Goal: Task Accomplishment & Management: Complete application form

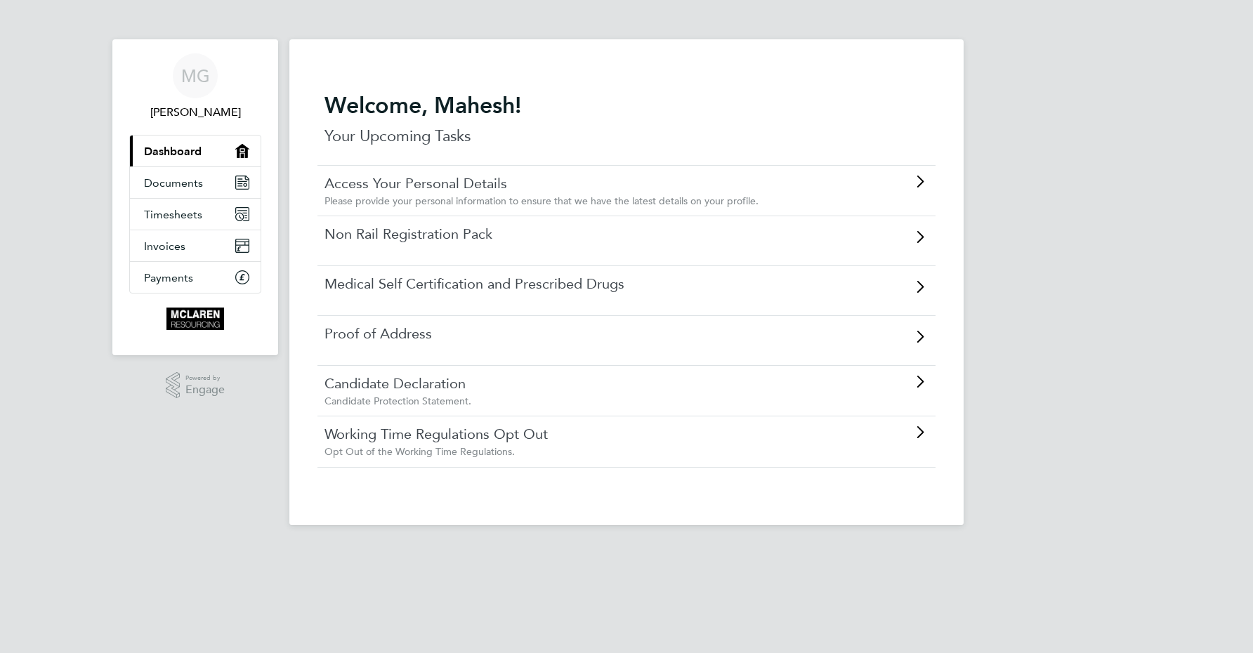
click at [403, 181] on link "Access Your Personal Details" at bounding box center [587, 183] width 525 height 18
click at [371, 227] on link "Non Rail Registration Pack" at bounding box center [587, 234] width 525 height 18
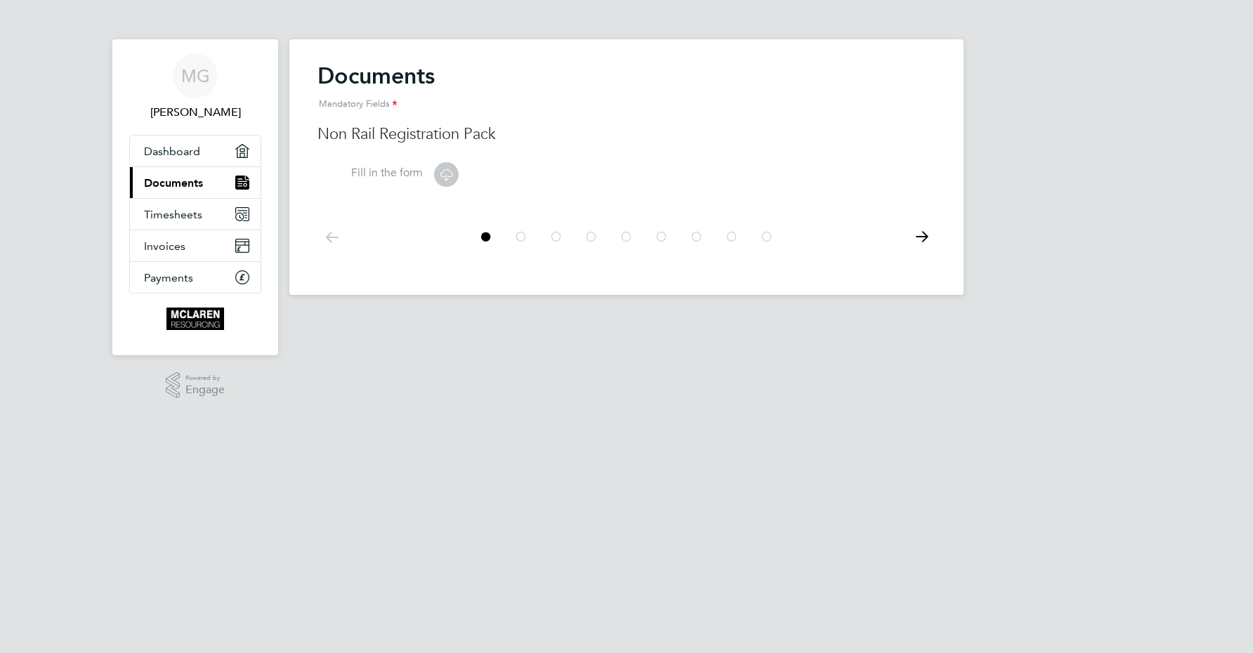
click at [448, 174] on icon at bounding box center [447, 175] width 18 height 18
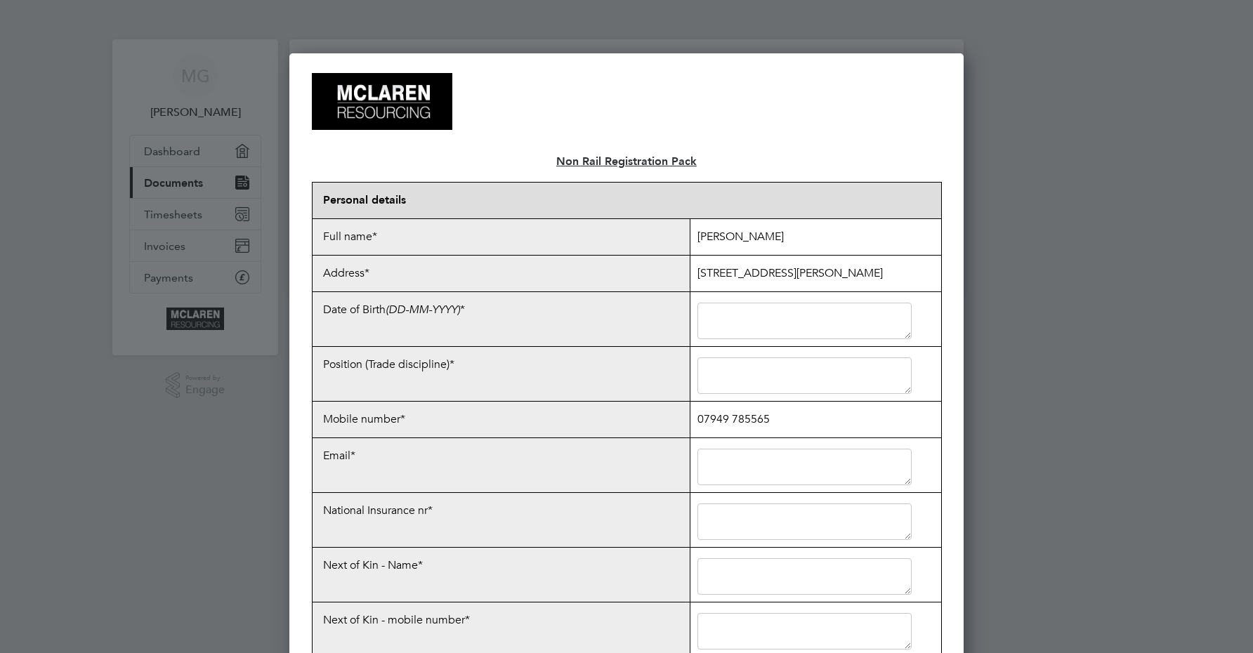
click at [750, 322] on textarea at bounding box center [805, 321] width 215 height 37
type textarea "[DATE]"
click at [759, 387] on textarea at bounding box center [805, 376] width 215 height 37
type textarea "Electricians Mate"
click at [722, 471] on textarea at bounding box center [805, 467] width 215 height 37
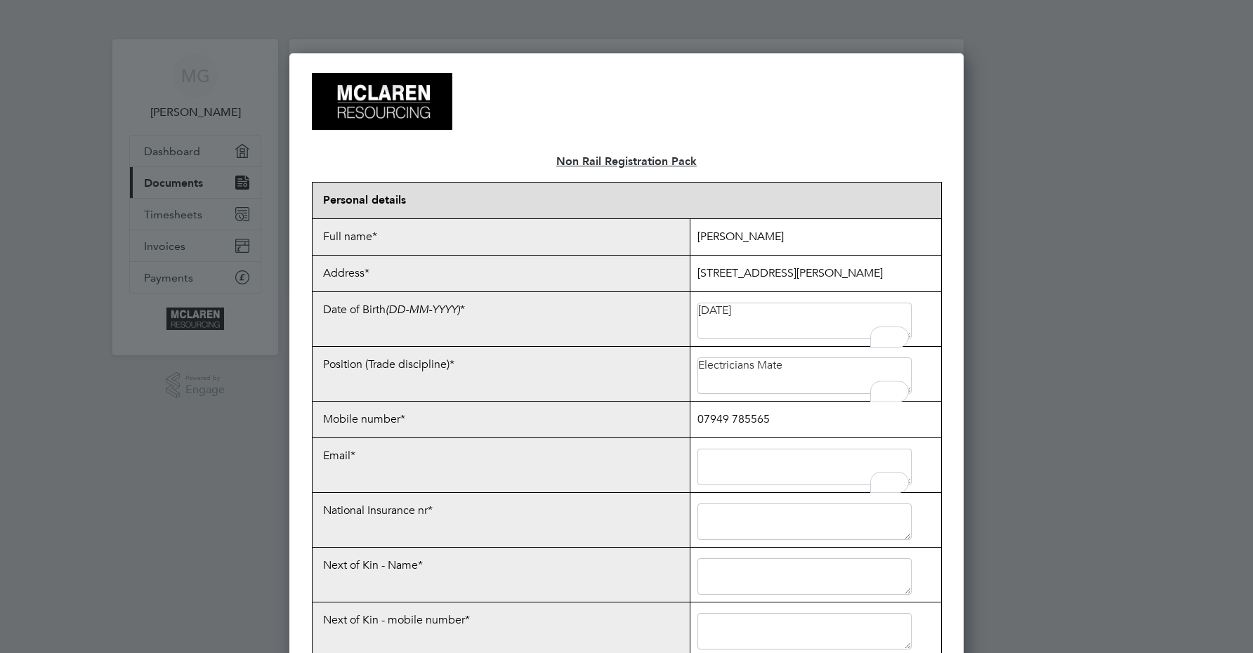
type textarea "[EMAIL_ADDRESS][DOMAIN_NAME]"
type textarea "07949785565"
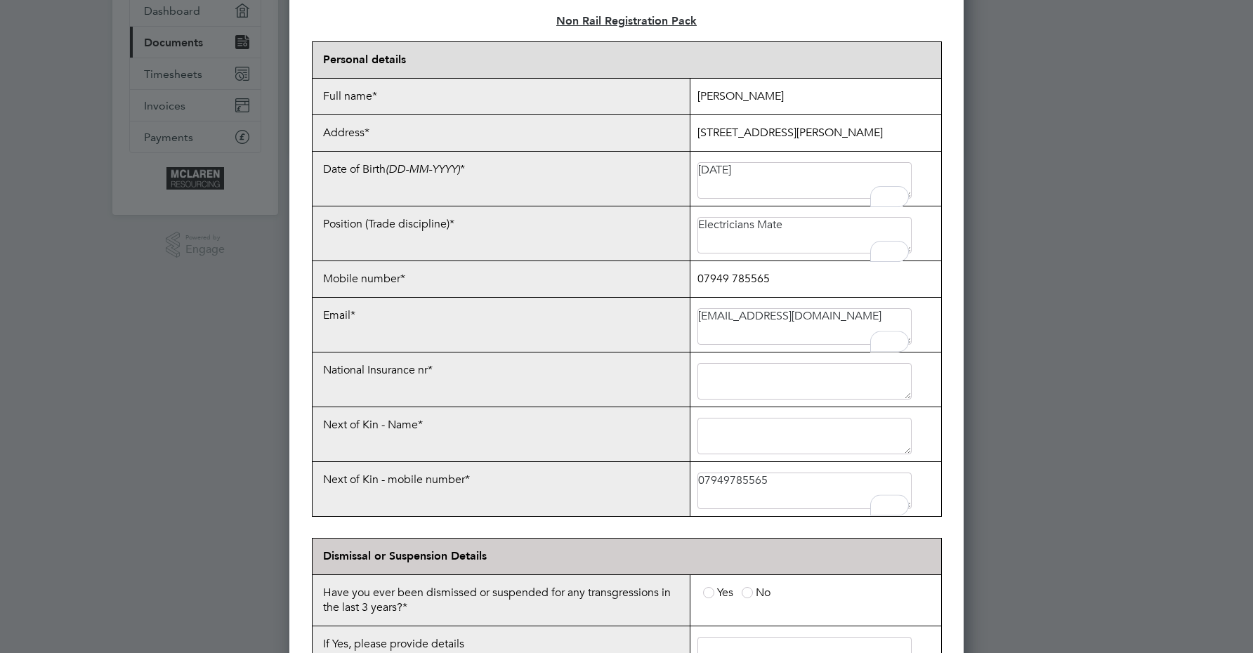
click at [814, 389] on textarea at bounding box center [805, 381] width 215 height 37
click at [808, 400] on textarea "To enrich screen reader interactions, please activate Accessibility in Grammarl…" at bounding box center [805, 381] width 215 height 37
type textarea "NX045580C"
click at [806, 438] on textarea at bounding box center [805, 436] width 215 height 37
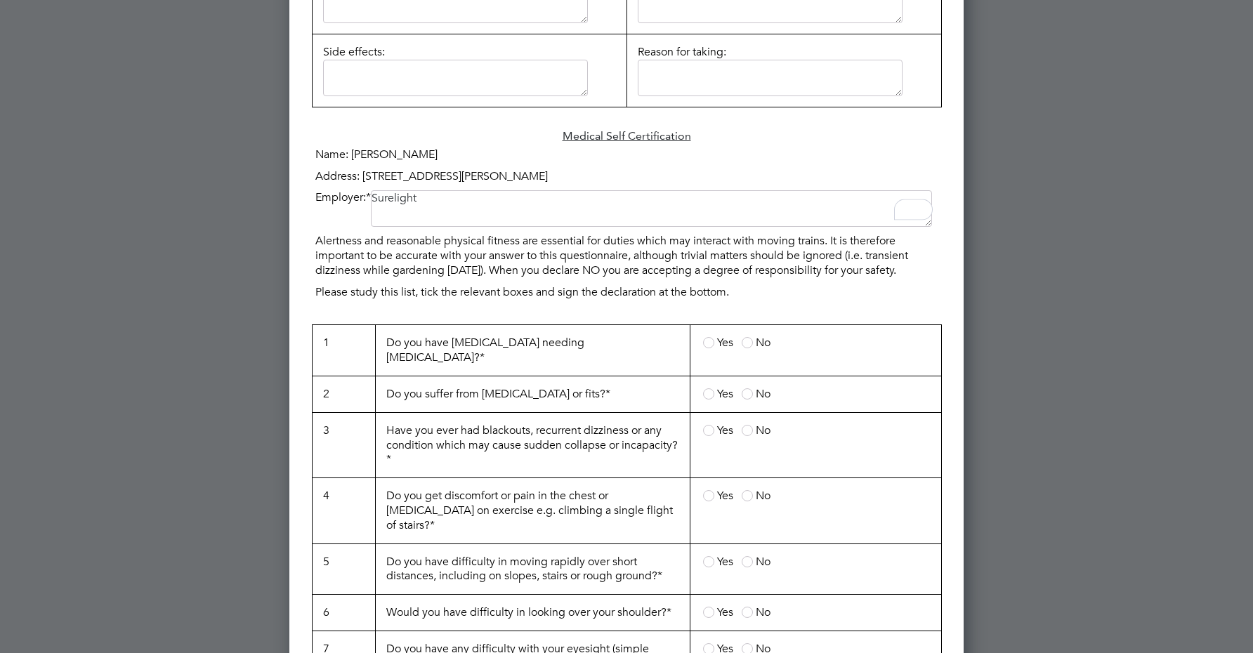
scroll to position [1054, 0]
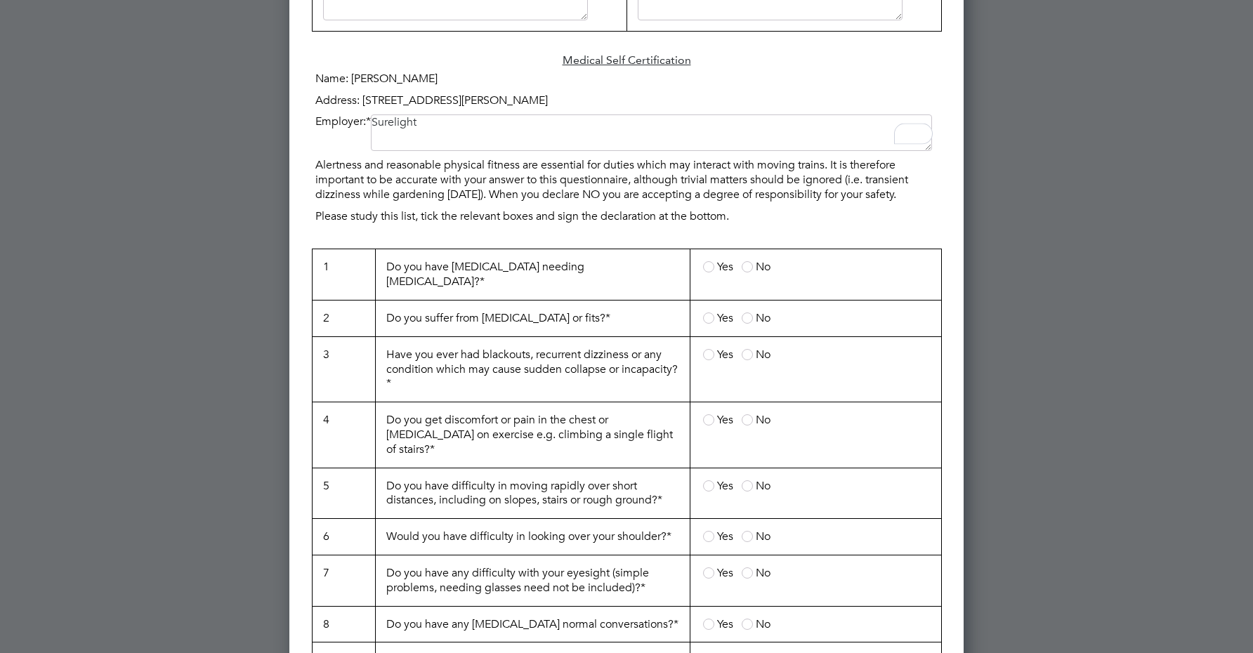
type textarea "Surelight"
click at [748, 266] on span at bounding box center [747, 266] width 11 height 11
click at [0, 0] on input "No" at bounding box center [0, 0] width 0 height 0
drag, startPoint x: 746, startPoint y: 297, endPoint x: 748, endPoint y: 304, distance: 7.3
click at [746, 313] on span at bounding box center [747, 318] width 11 height 11
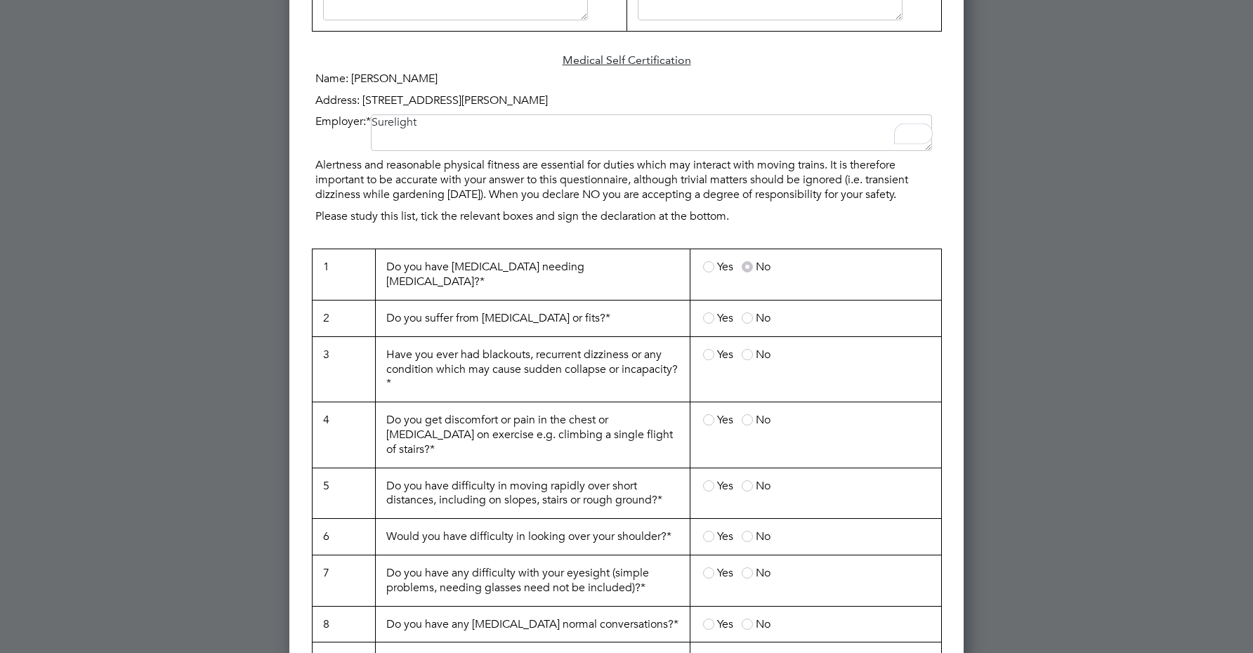
click at [0, 0] on input "No" at bounding box center [0, 0] width 0 height 0
click at [744, 349] on span at bounding box center [747, 354] width 11 height 11
click at [0, 0] on input "No" at bounding box center [0, 0] width 0 height 0
click at [745, 414] on span at bounding box center [747, 419] width 11 height 11
click at [0, 0] on input "No" at bounding box center [0, 0] width 0 height 0
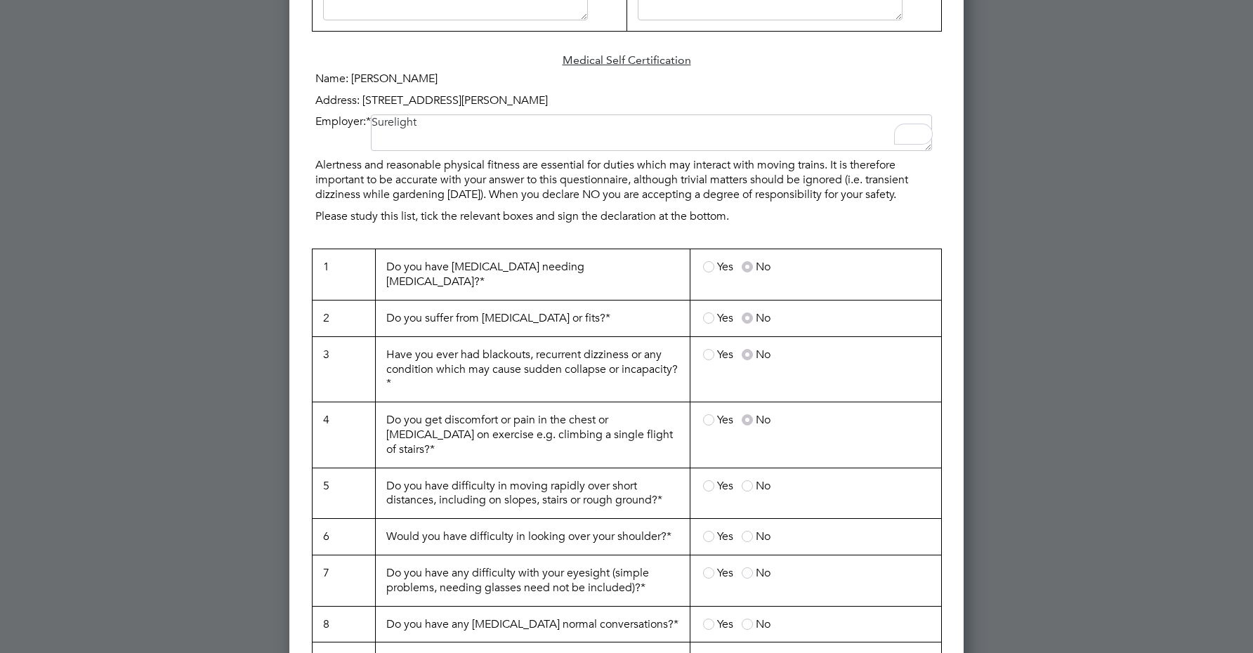
scroll to position [1194, 0]
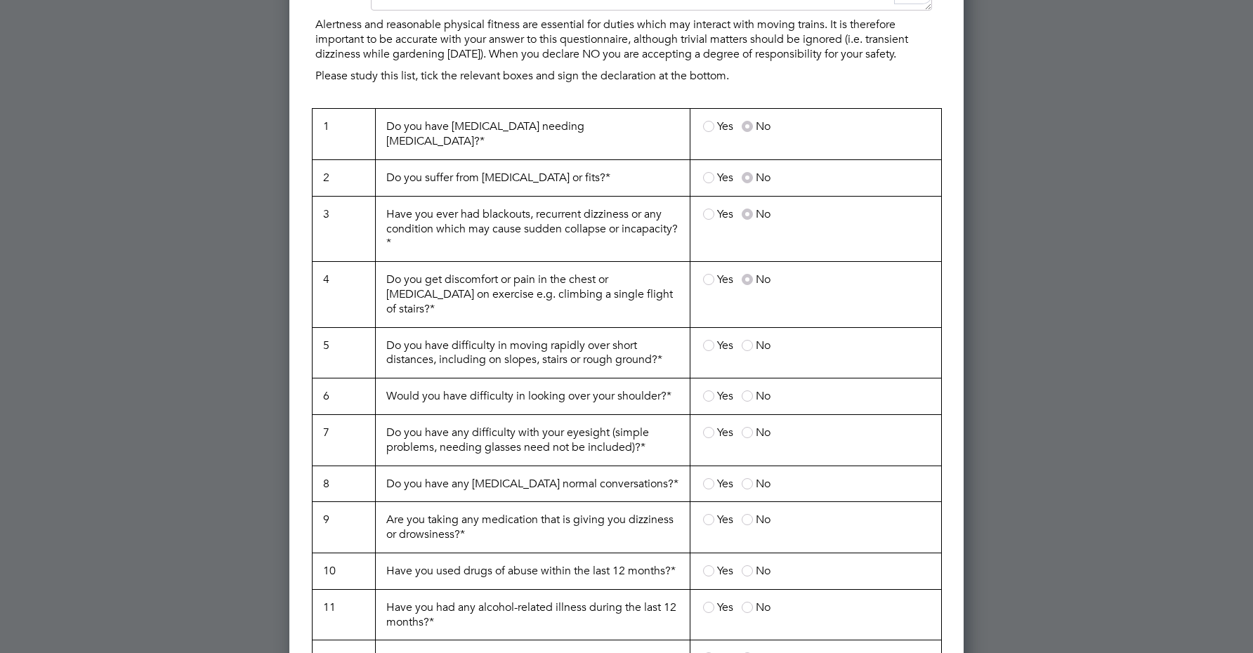
click at [751, 340] on span at bounding box center [747, 345] width 11 height 11
click at [0, 0] on input "No" at bounding box center [0, 0] width 0 height 0
click at [750, 391] on span at bounding box center [747, 396] width 11 height 11
click at [0, 0] on input "No" at bounding box center [0, 0] width 0 height 0
click at [748, 427] on span at bounding box center [747, 432] width 11 height 11
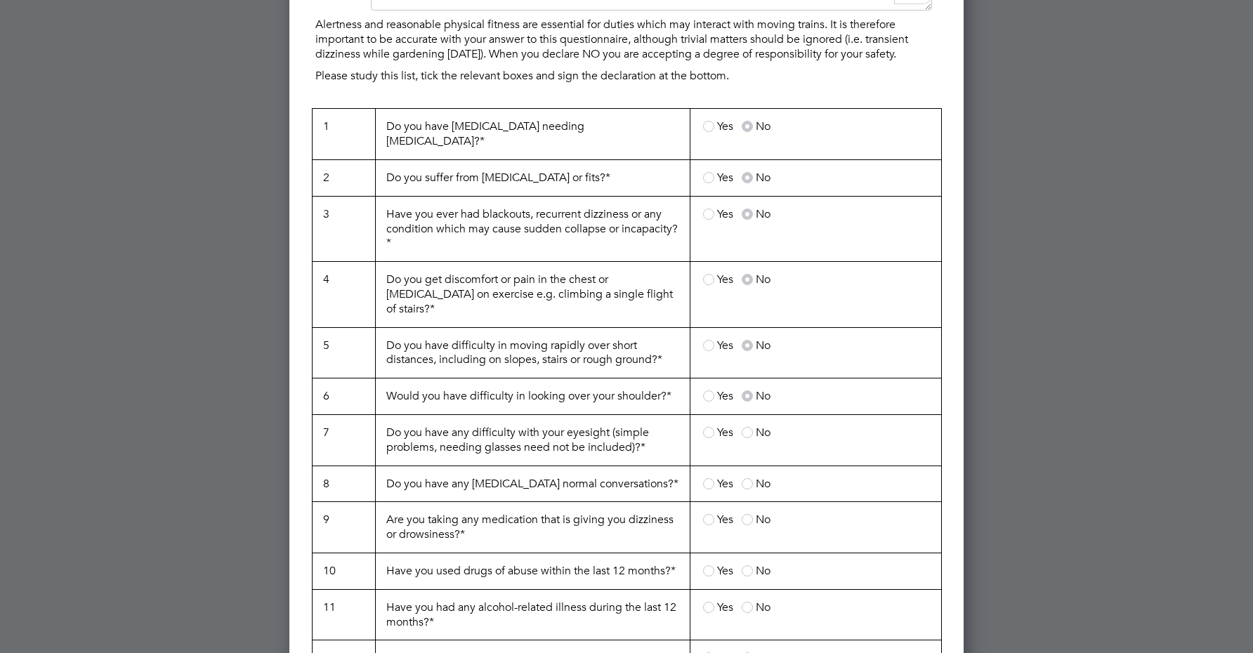
click at [0, 0] on input "No" at bounding box center [0, 0] width 0 height 0
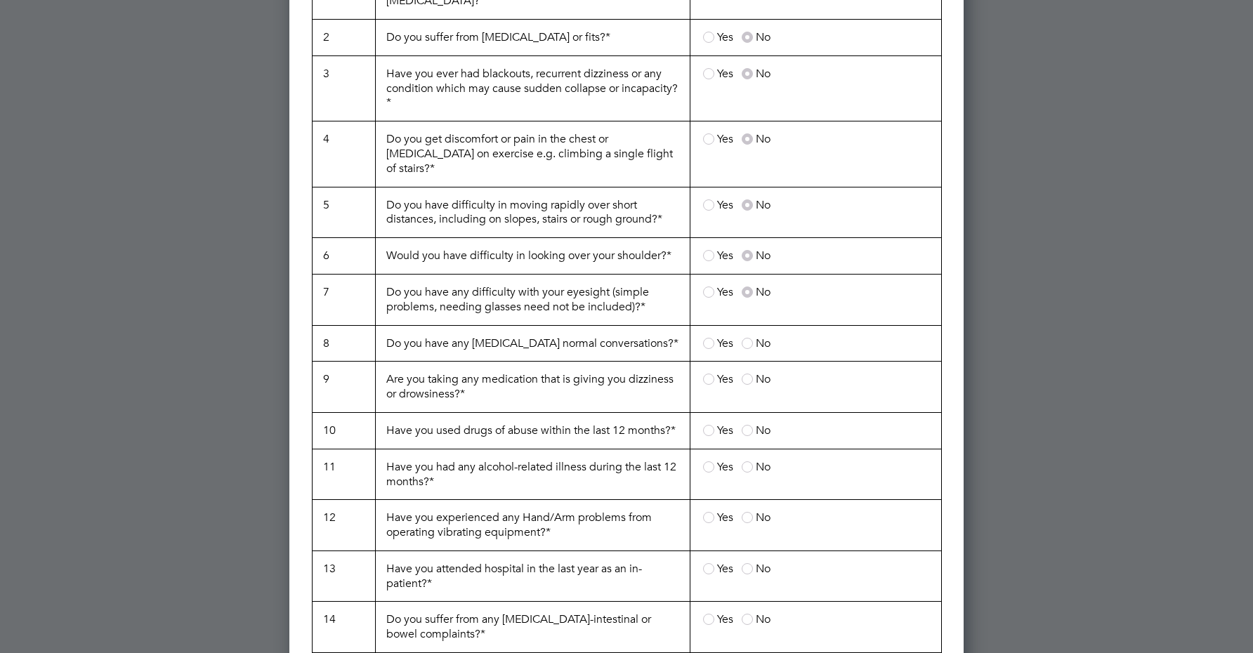
click at [751, 338] on span at bounding box center [747, 343] width 11 height 11
click at [0, 0] on input "No" at bounding box center [0, 0] width 0 height 0
click at [746, 372] on label "No" at bounding box center [756, 379] width 29 height 14
click at [0, 0] on input "No" at bounding box center [0, 0] width 0 height 0
click at [746, 425] on span at bounding box center [747, 430] width 11 height 11
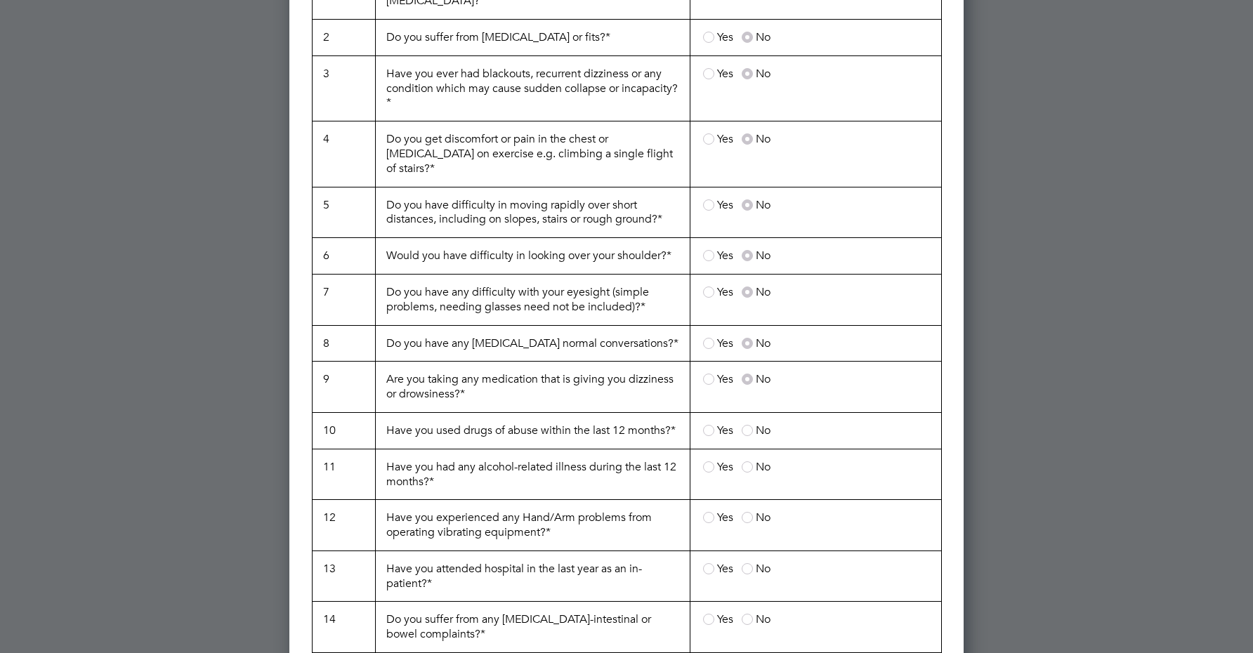
click at [0, 0] on input "No" at bounding box center [0, 0] width 0 height 0
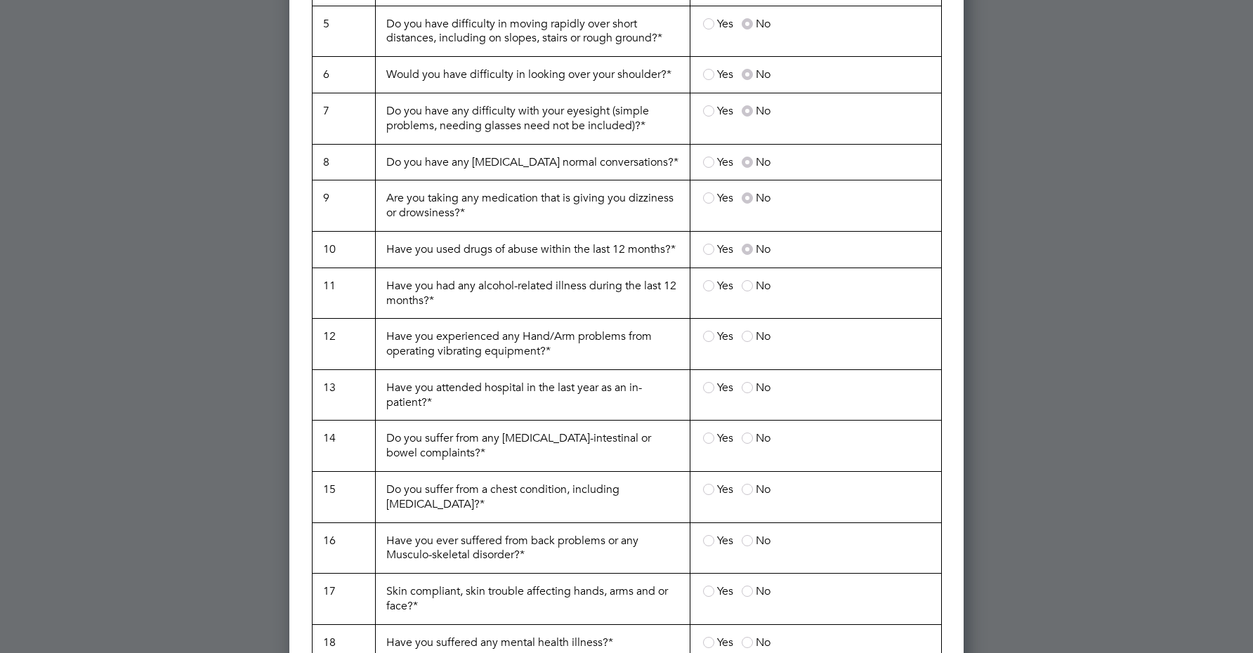
scroll to position [1546, 0]
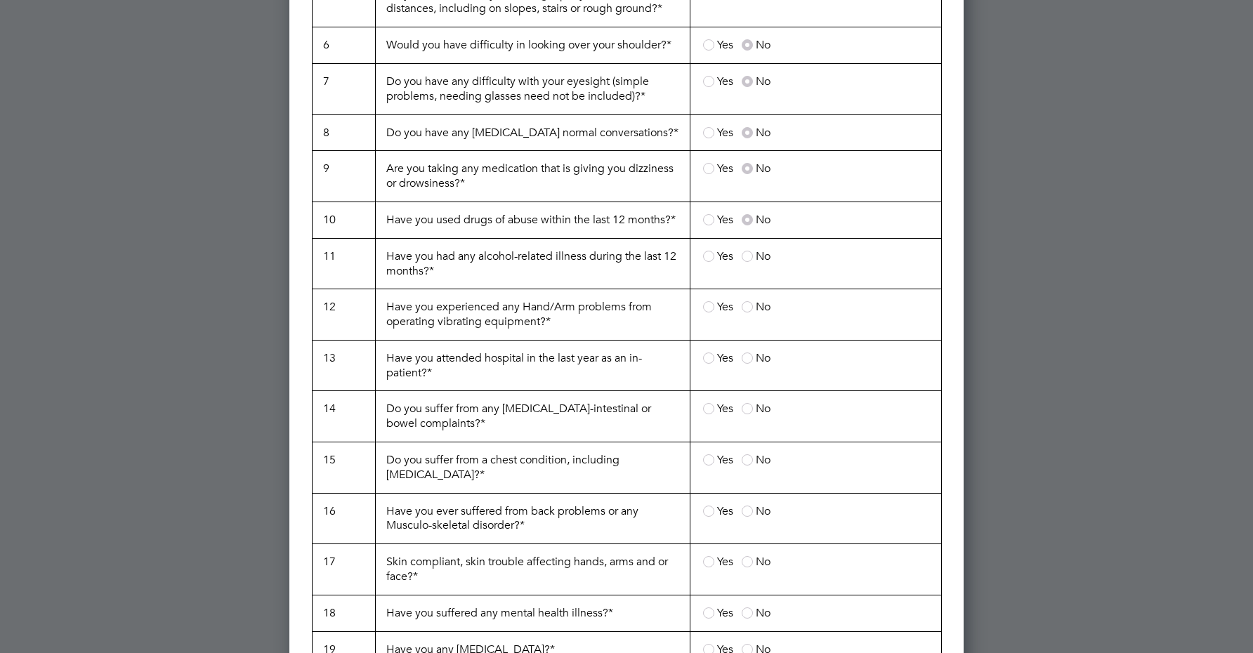
click at [747, 249] on label "No" at bounding box center [756, 256] width 29 height 14
click at [0, 0] on input "No" at bounding box center [0, 0] width 0 height 0
click at [746, 301] on span at bounding box center [747, 306] width 11 height 11
click at [0, 0] on input "No" at bounding box center [0, 0] width 0 height 0
click at [748, 353] on span at bounding box center [747, 358] width 11 height 11
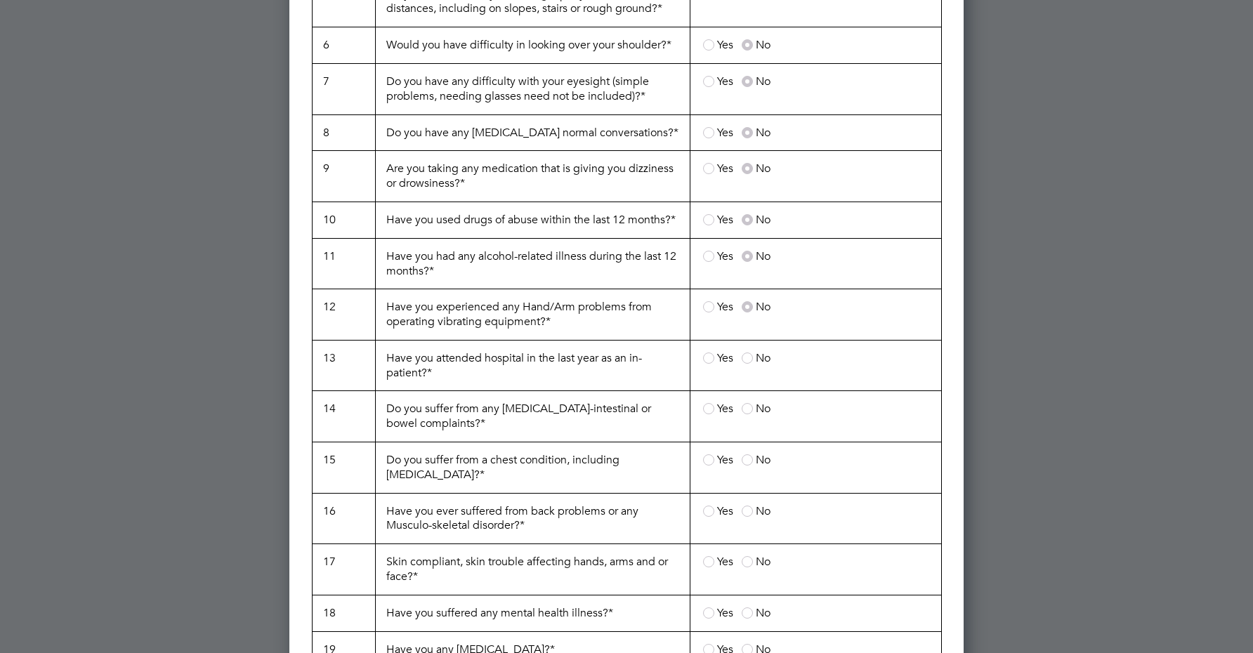
click at [0, 0] on input "No" at bounding box center [0, 0] width 0 height 0
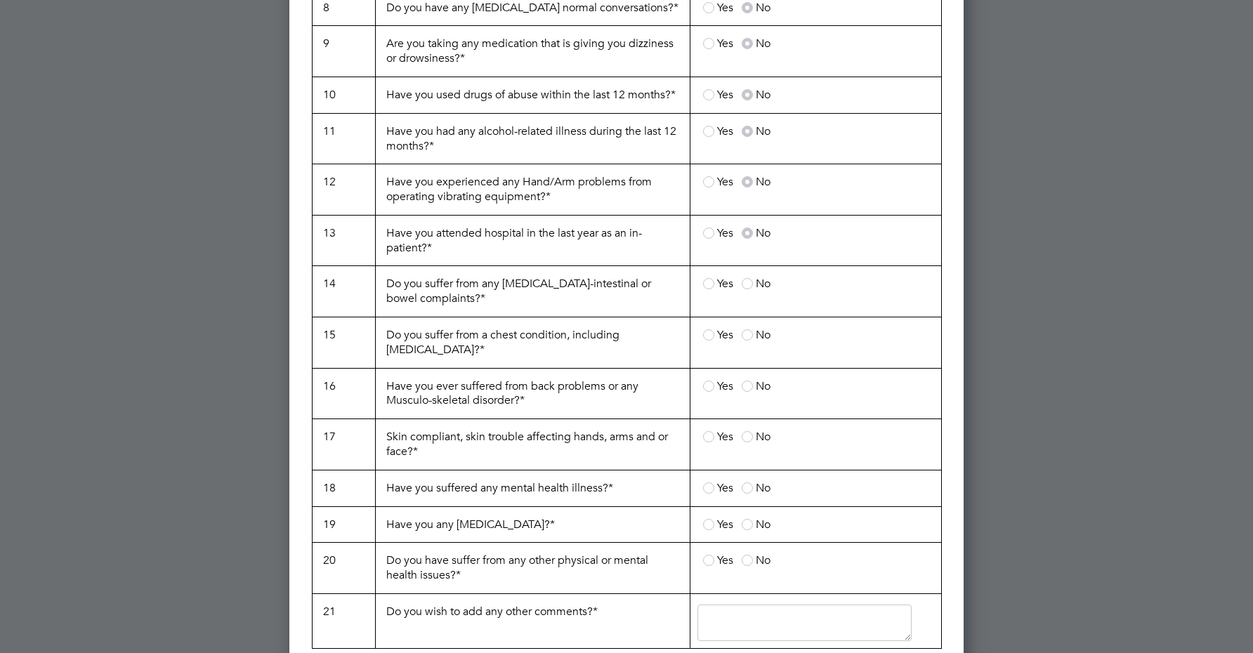
scroll to position [1686, 0]
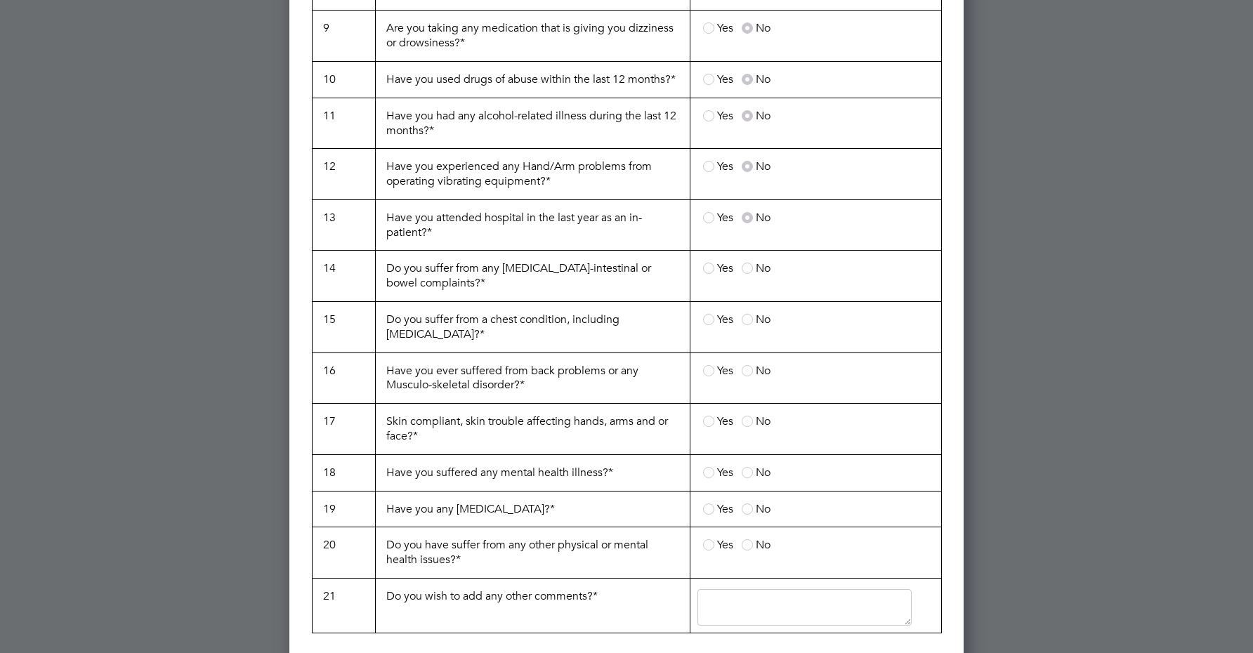
click at [748, 263] on span at bounding box center [747, 268] width 11 height 11
click at [0, 0] on input "No" at bounding box center [0, 0] width 0 height 0
click at [750, 302] on td "Yes No" at bounding box center [816, 327] width 252 height 51
click at [750, 314] on span at bounding box center [747, 319] width 11 height 11
click at [0, 0] on input "No" at bounding box center [0, 0] width 0 height 0
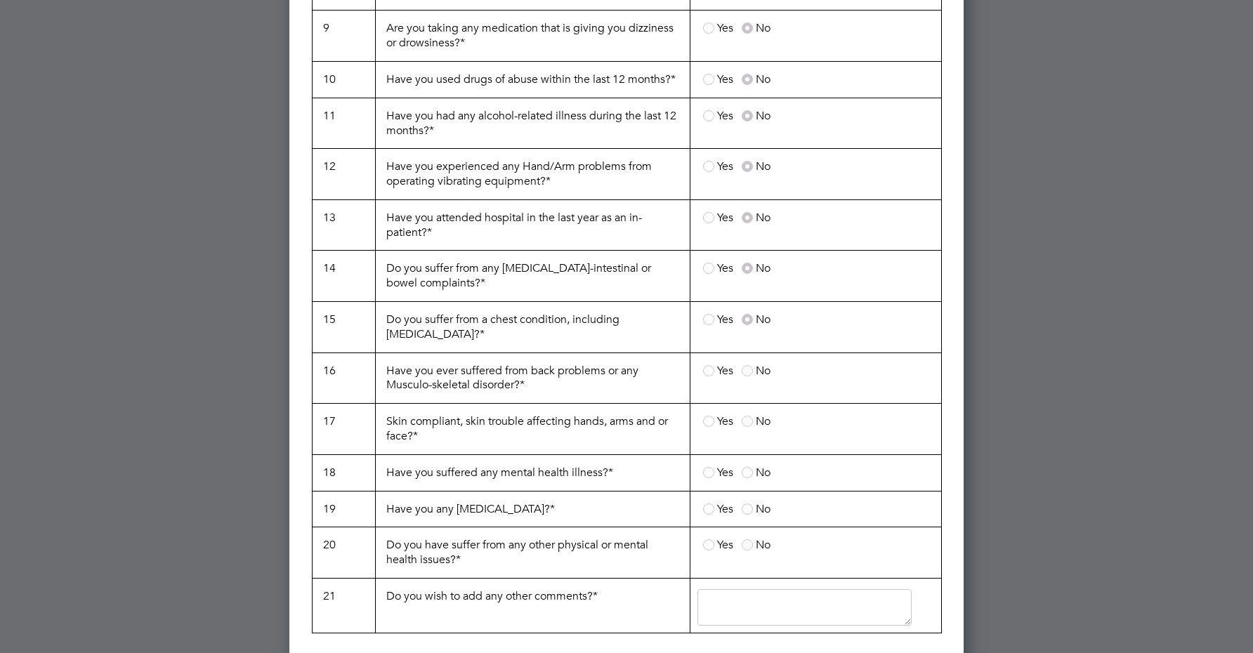
click at [750, 365] on span at bounding box center [747, 370] width 11 height 11
click at [0, 0] on input "No" at bounding box center [0, 0] width 0 height 0
click at [750, 416] on span at bounding box center [747, 421] width 11 height 11
click at [0, 0] on input "No" at bounding box center [0, 0] width 0 height 0
click at [750, 466] on label "No" at bounding box center [756, 473] width 29 height 14
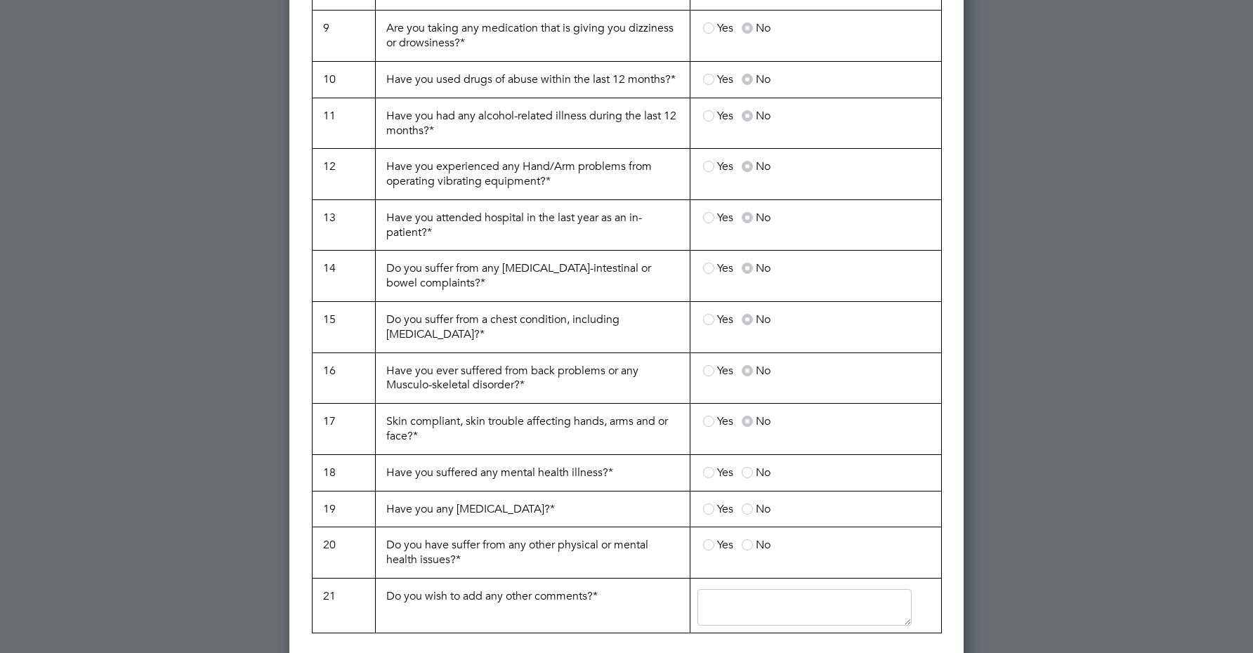
click at [0, 0] on input "No" at bounding box center [0, 0] width 0 height 0
drag, startPoint x: 751, startPoint y: 457, endPoint x: 744, endPoint y: 469, distance: 13.3
click at [748, 502] on label "No" at bounding box center [756, 509] width 29 height 14
click at [0, 0] on input "No" at bounding box center [0, 0] width 0 height 0
click at [743, 528] on td "Yes No" at bounding box center [816, 553] width 252 height 51
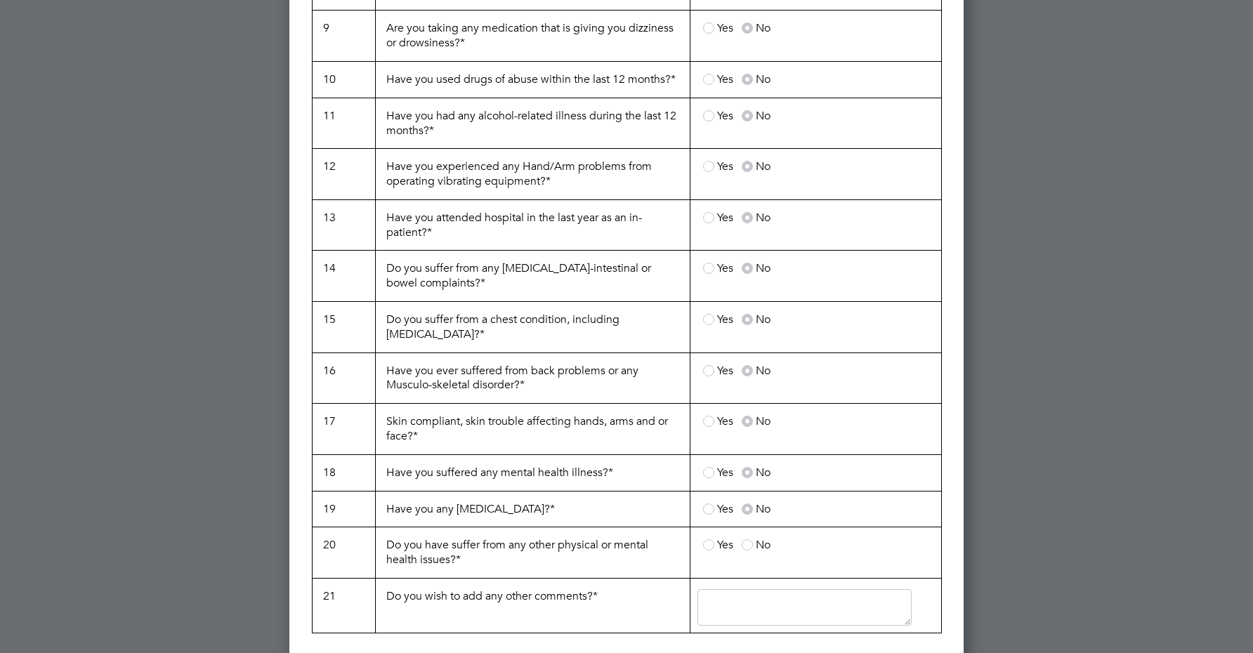
click at [744, 540] on span at bounding box center [747, 545] width 11 height 11
click at [0, 0] on input "No" at bounding box center [0, 0] width 0 height 0
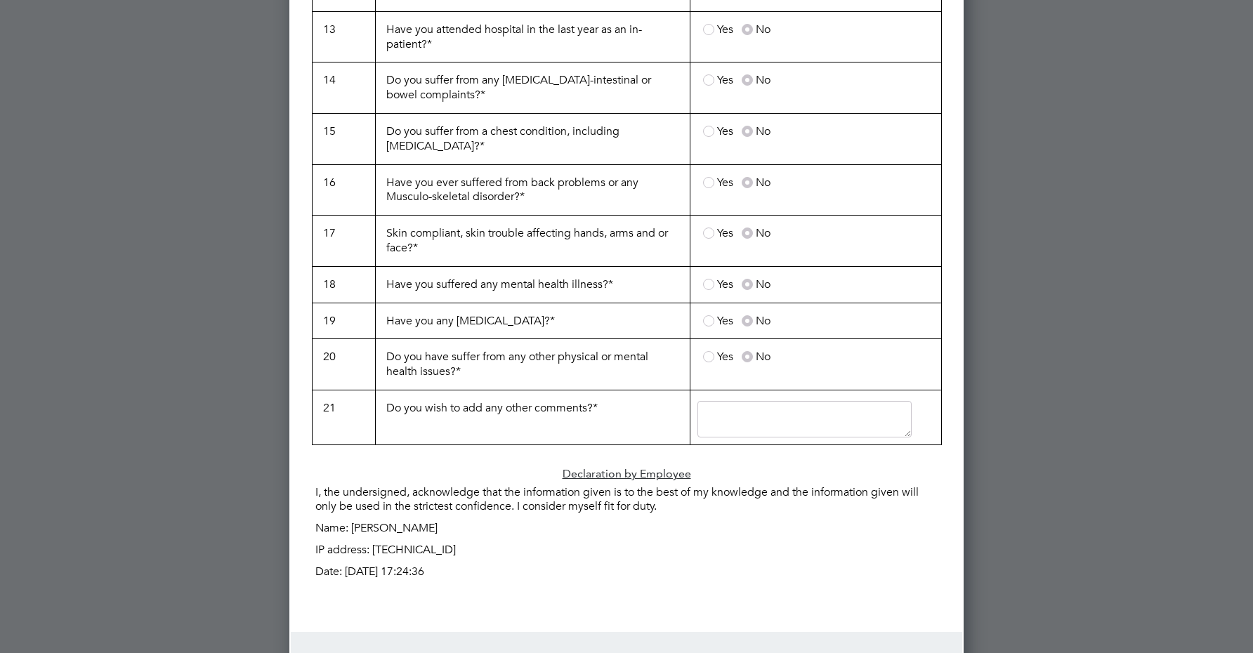
scroll to position [1888, 0]
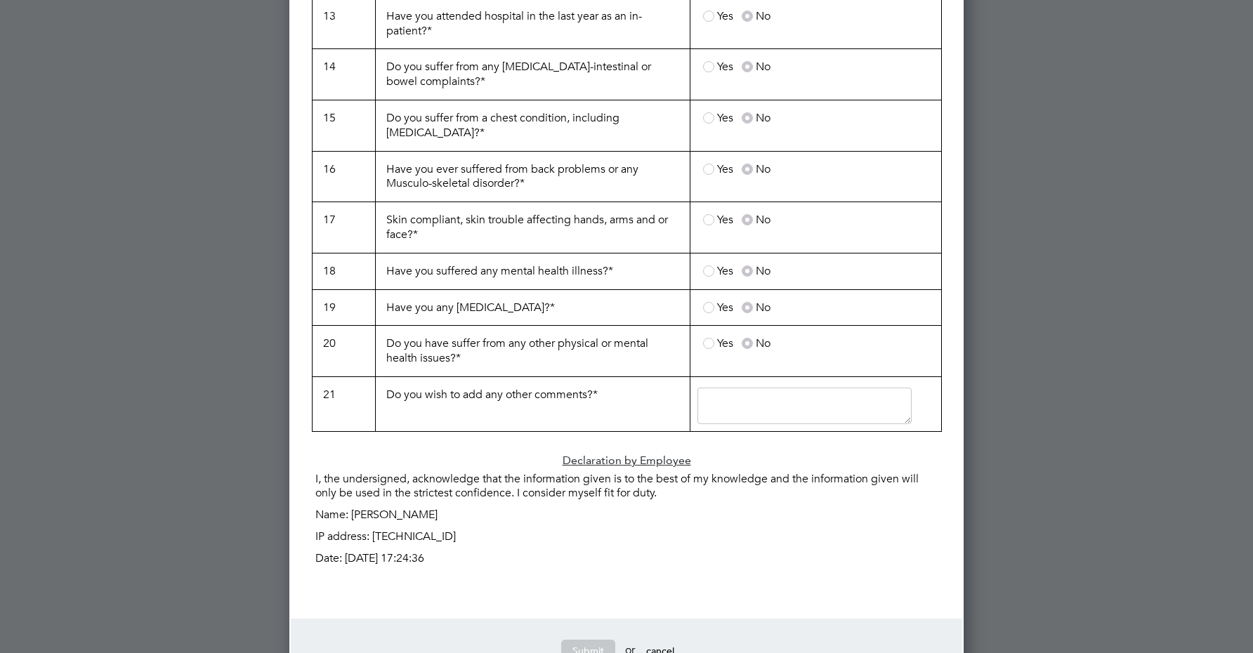
click at [851, 388] on textarea at bounding box center [805, 406] width 215 height 37
type textarea "no"
click at [585, 640] on button "Submit" at bounding box center [588, 651] width 54 height 22
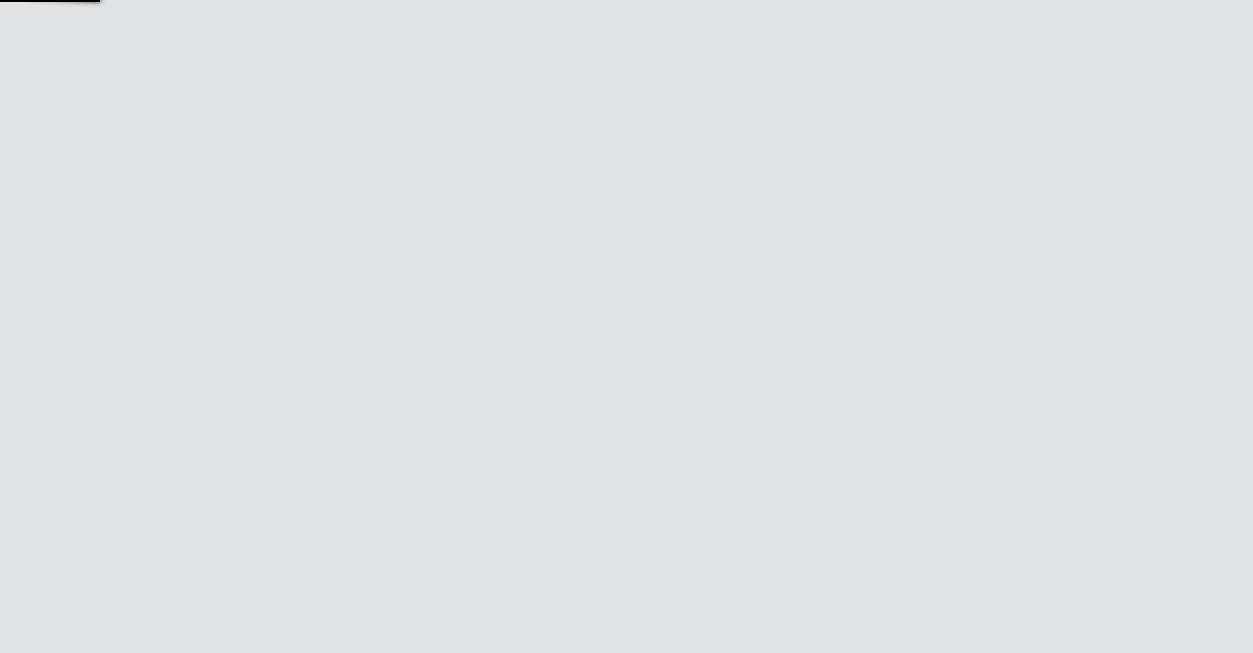
scroll to position [0, 0]
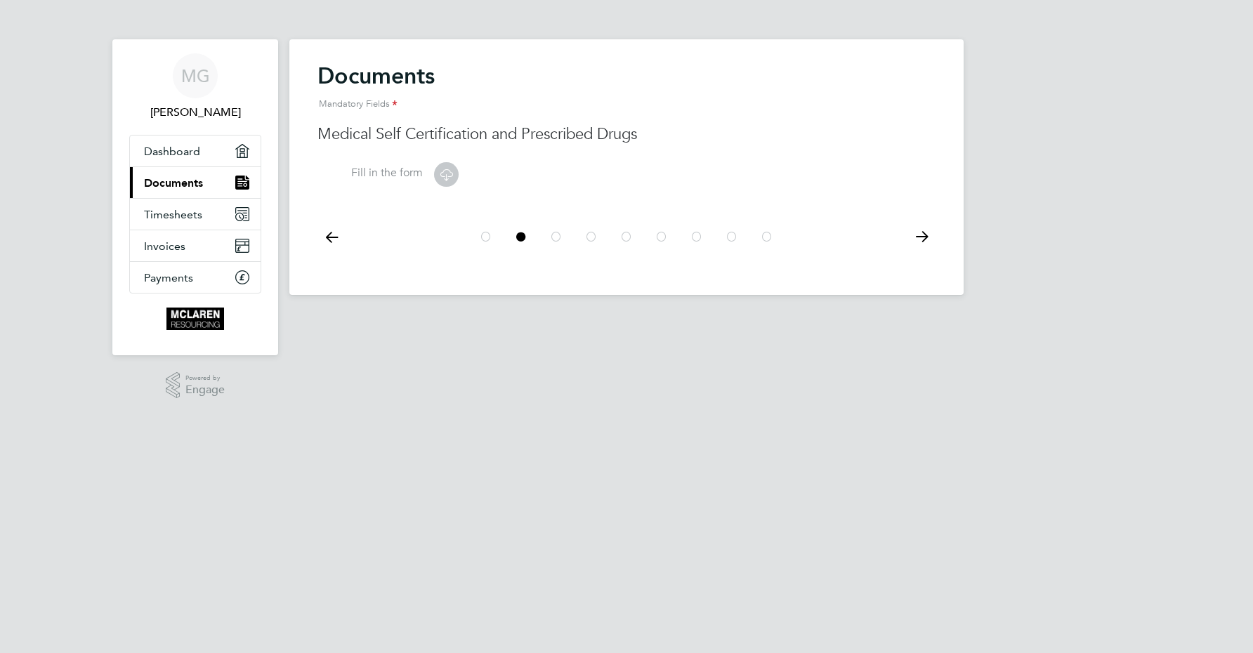
click at [921, 241] on icon at bounding box center [922, 237] width 28 height 32
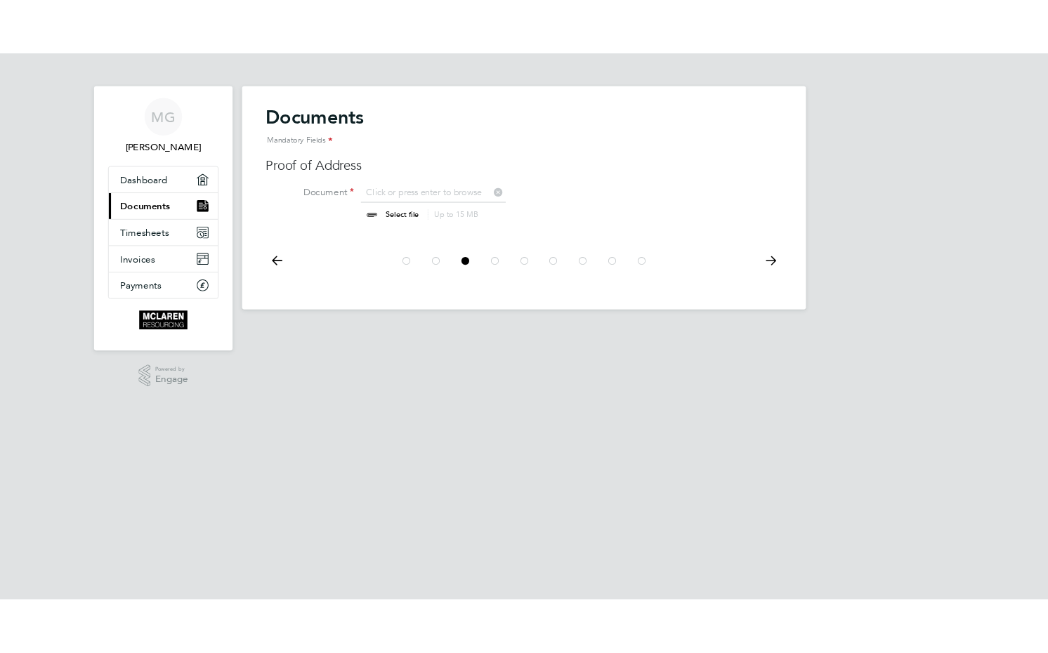
scroll to position [18, 174]
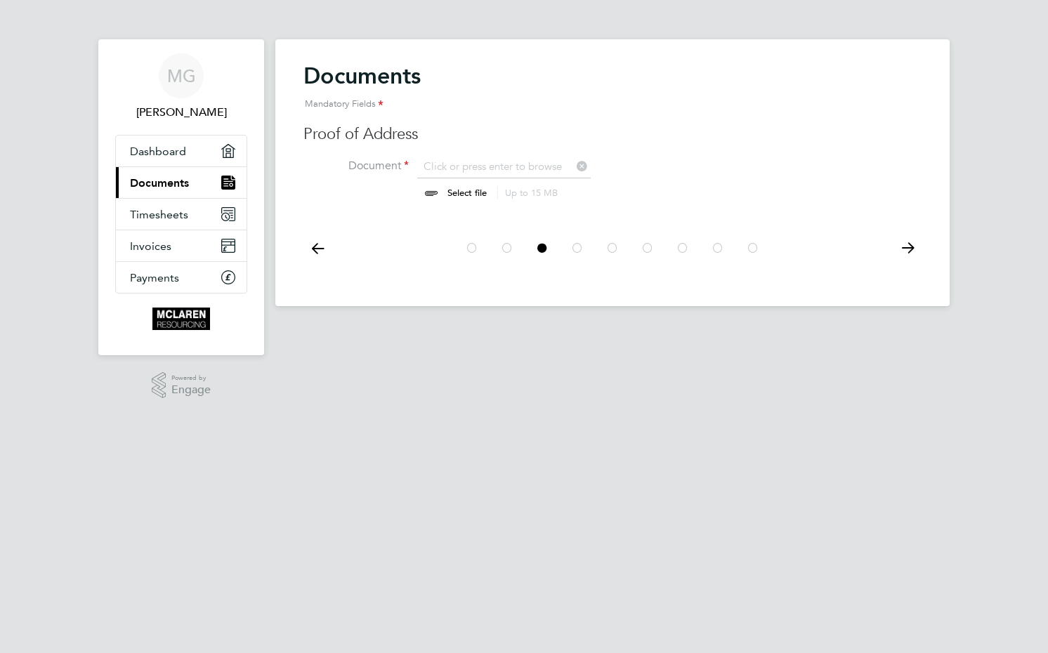
click at [464, 191] on input "file" at bounding box center [480, 180] width 221 height 42
type input "C:\fakepath\PXL_20250827_100940551.MP.jpg"
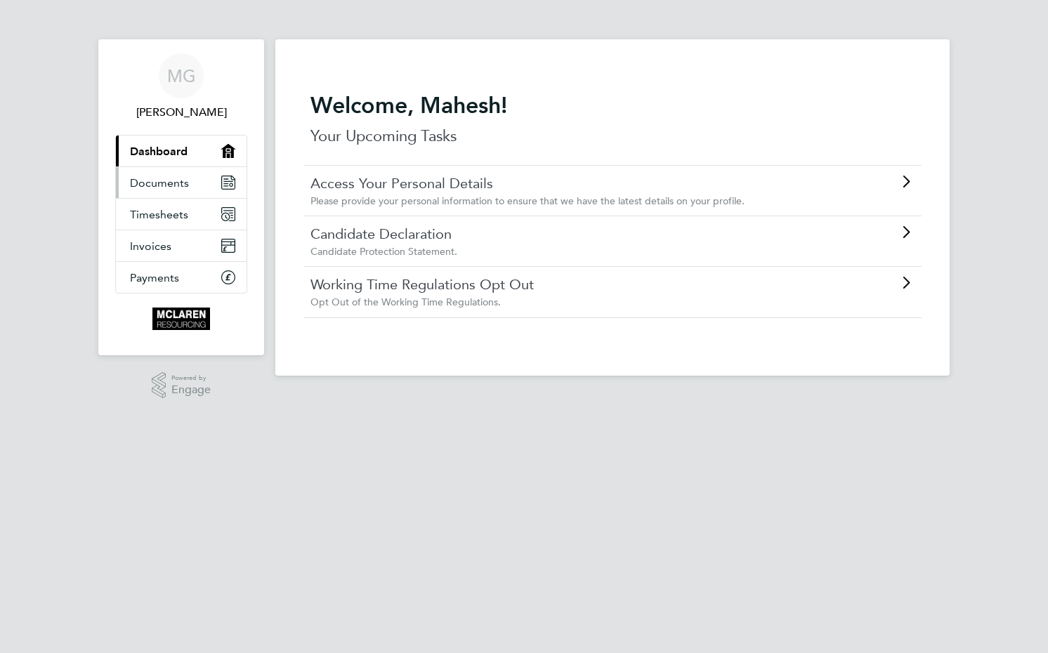
click at [123, 177] on link "Documents" at bounding box center [181, 182] width 131 height 31
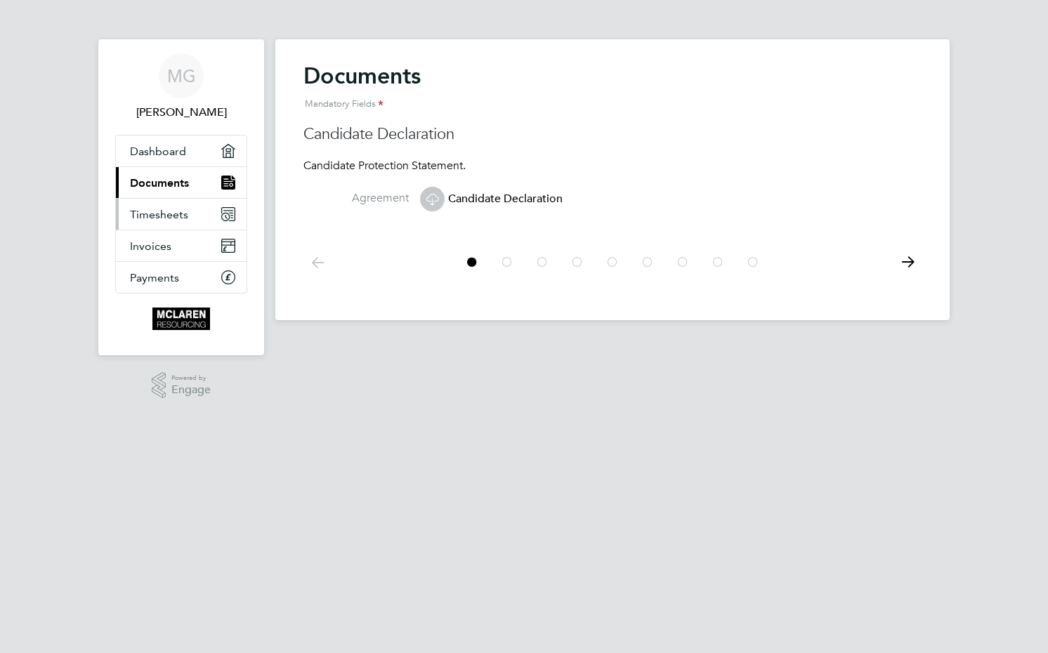
click at [138, 217] on span "Timesheets" at bounding box center [159, 214] width 58 height 13
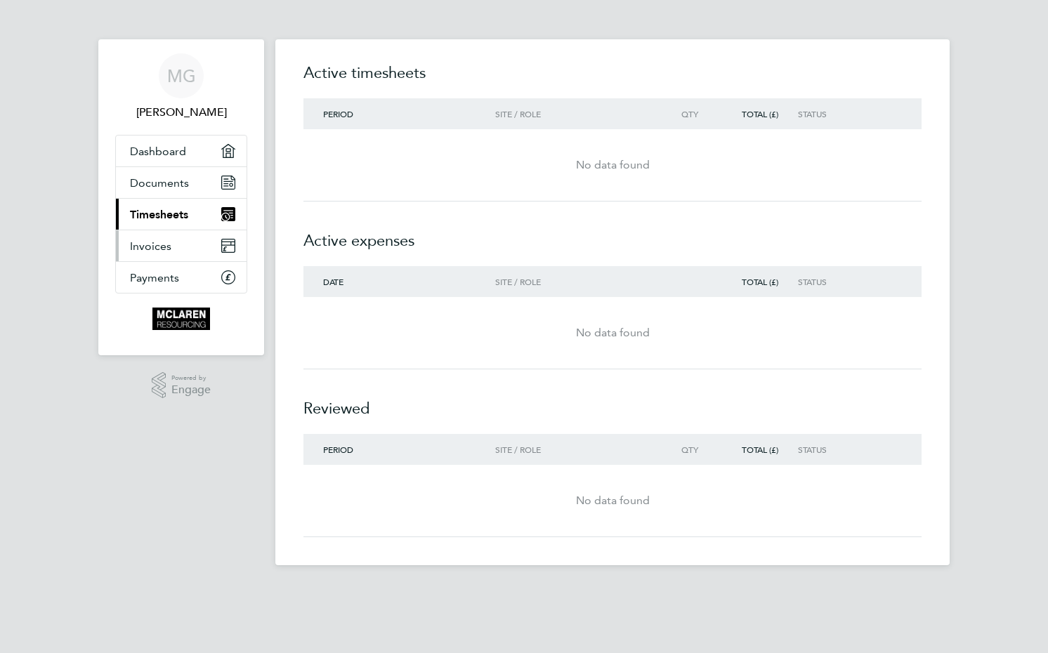
click at [136, 250] on span "Invoices" at bounding box center [150, 246] width 41 height 13
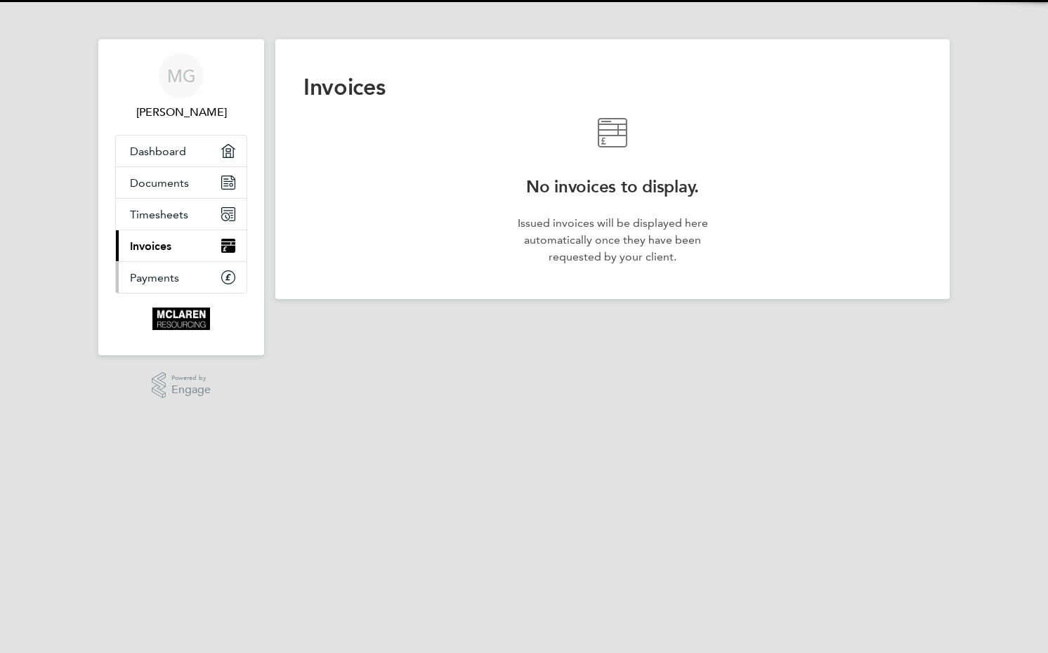
click at [134, 271] on span "Payments" at bounding box center [154, 277] width 49 height 13
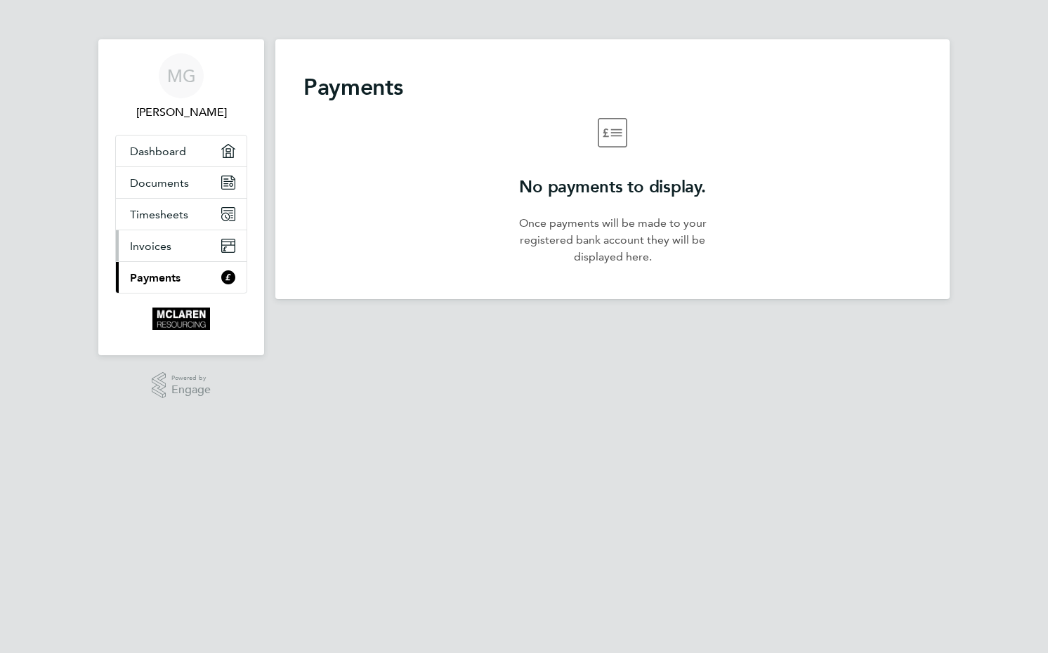
click at [146, 240] on span "Invoices" at bounding box center [150, 246] width 41 height 13
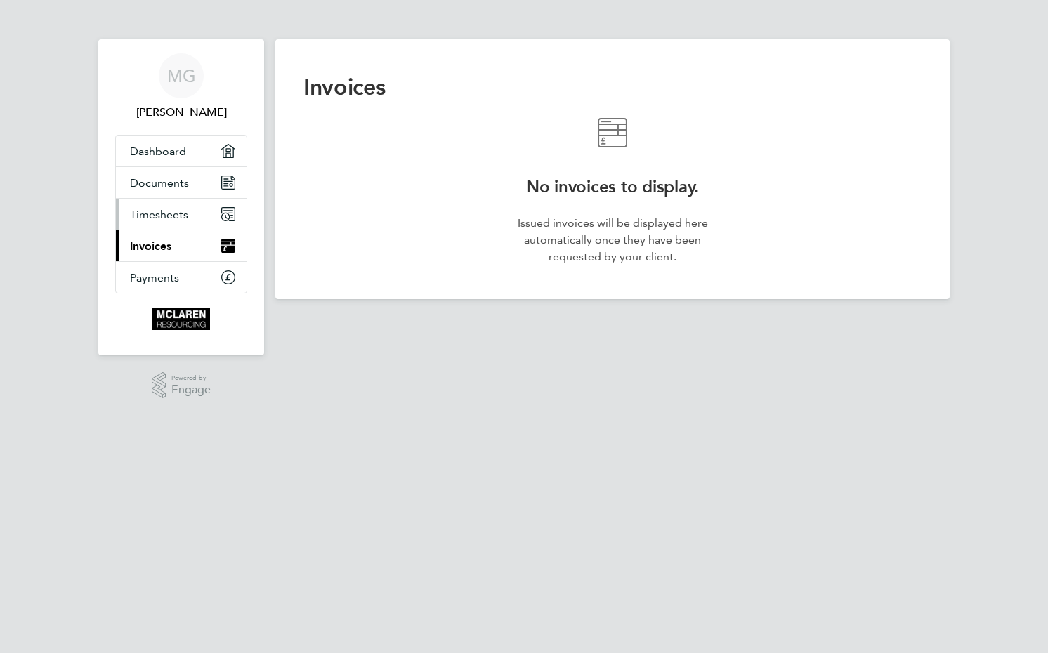
click at [155, 202] on link "Timesheets" at bounding box center [181, 214] width 131 height 31
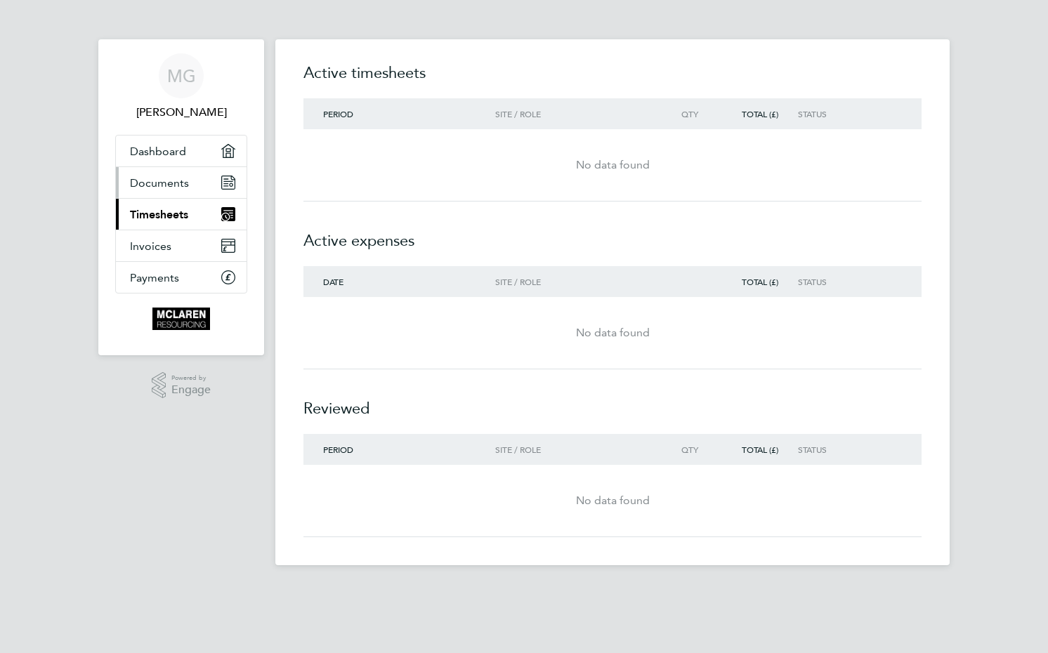
click at [159, 174] on link "Documents" at bounding box center [181, 182] width 131 height 31
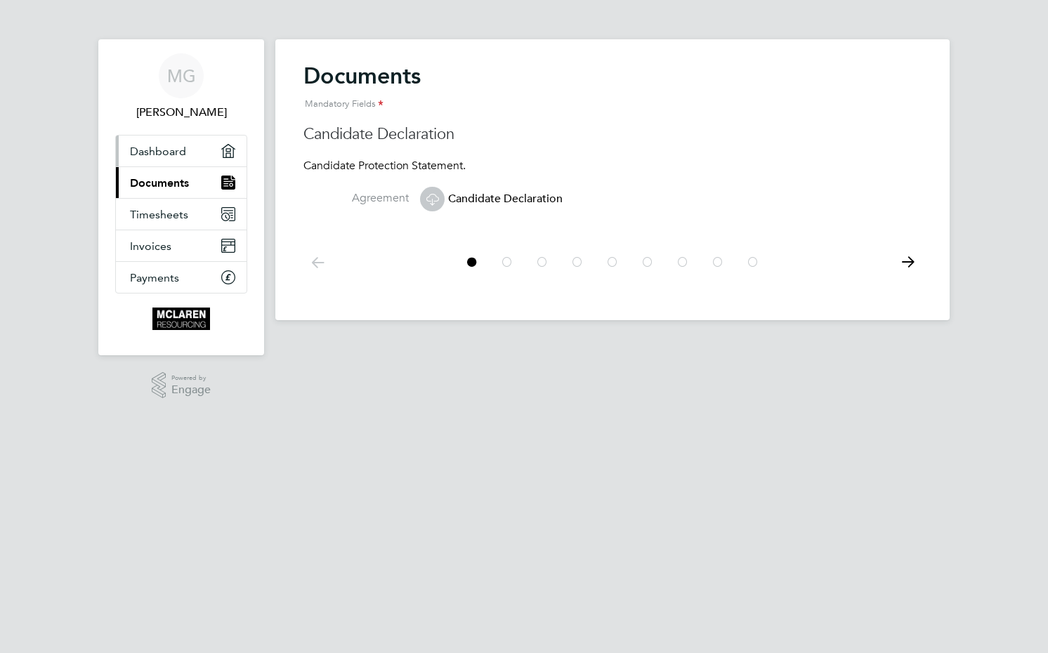
click at [171, 155] on span "Dashboard" at bounding box center [158, 151] width 56 height 13
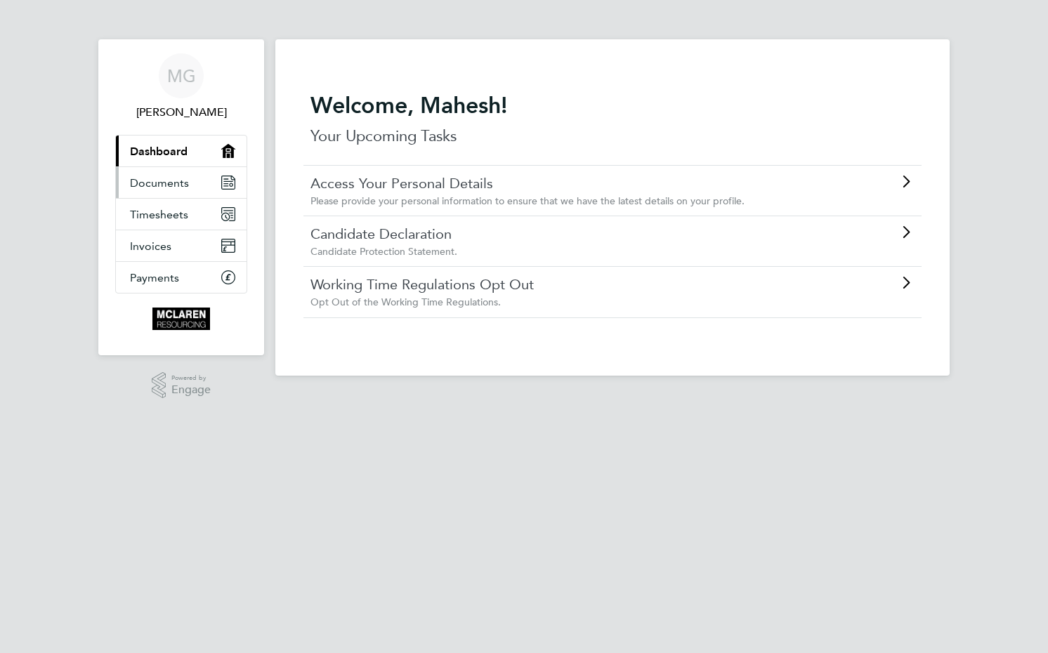
click at [163, 181] on span "Documents" at bounding box center [159, 182] width 59 height 13
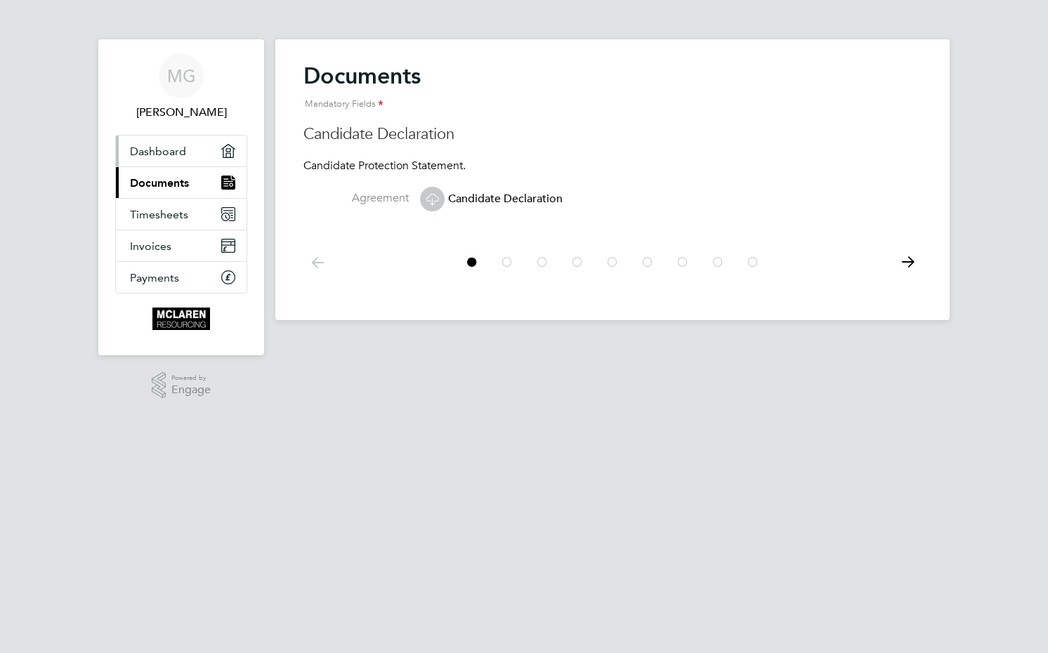
click at [170, 157] on span "Dashboard" at bounding box center [158, 151] width 56 height 13
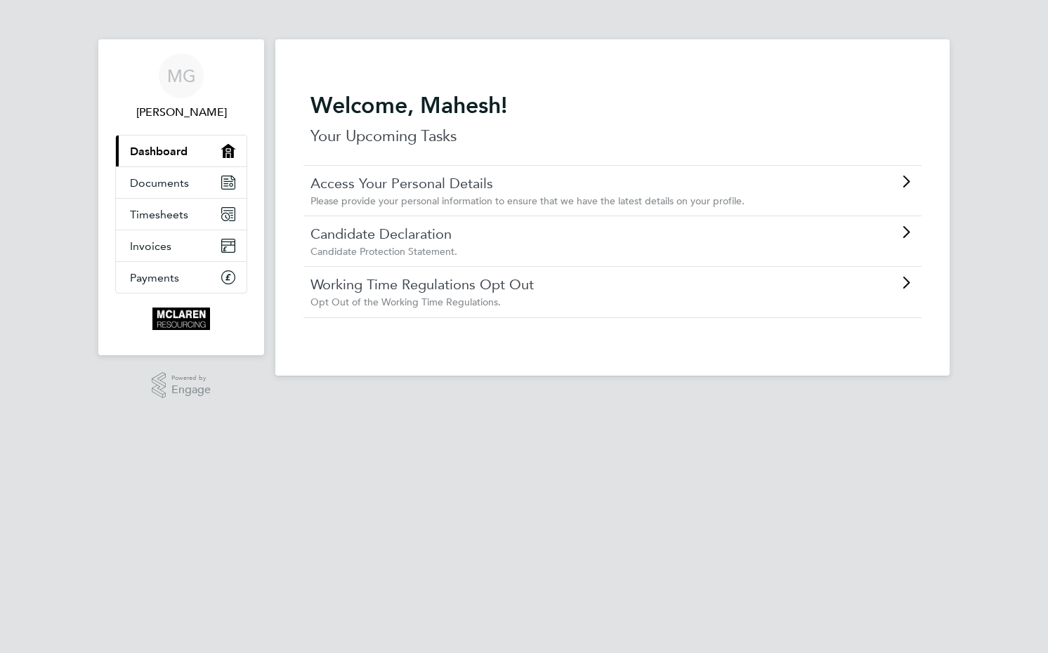
click at [408, 231] on link "Candidate Declaration" at bounding box center [573, 234] width 525 height 18
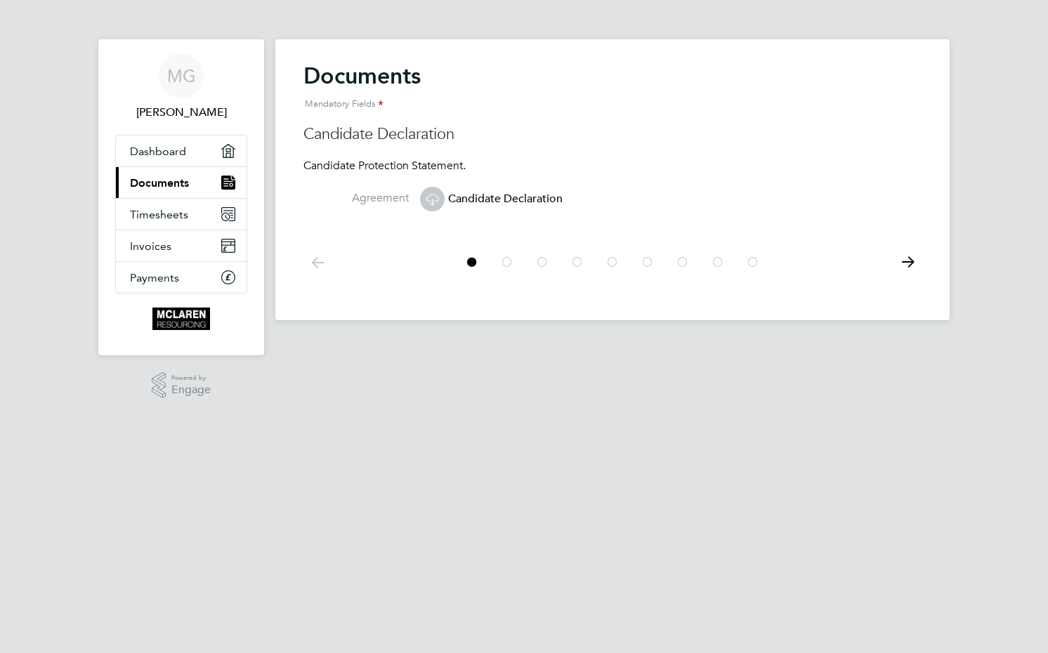
click at [429, 195] on icon at bounding box center [433, 199] width 18 height 18
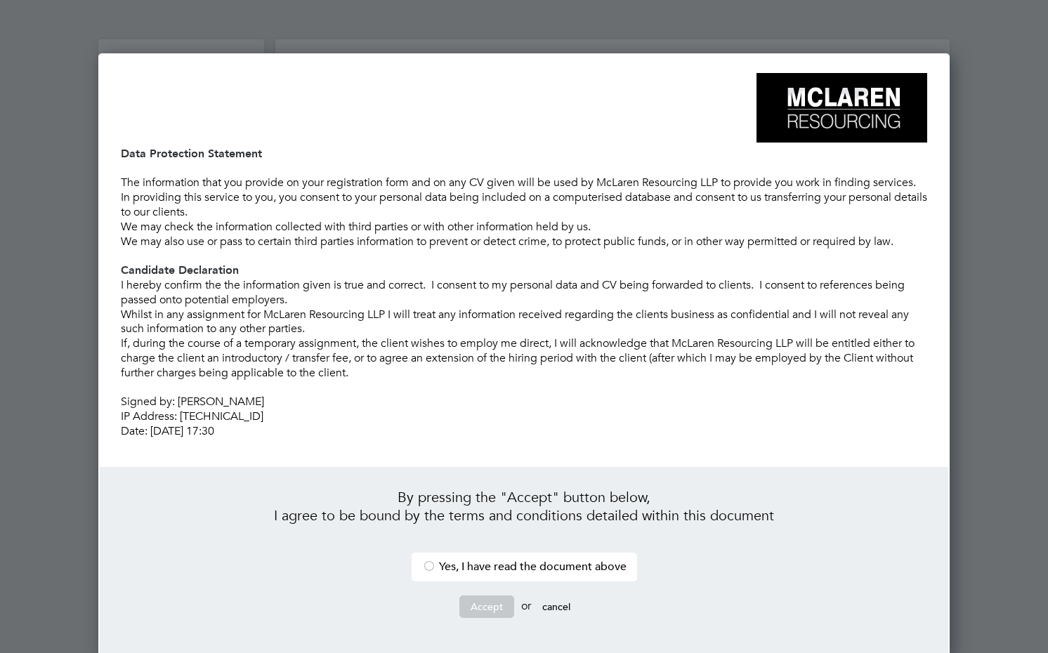
scroll to position [547, 852]
click at [428, 561] on div at bounding box center [429, 568] width 14 height 14
click at [475, 596] on button "Accept" at bounding box center [486, 607] width 55 height 22
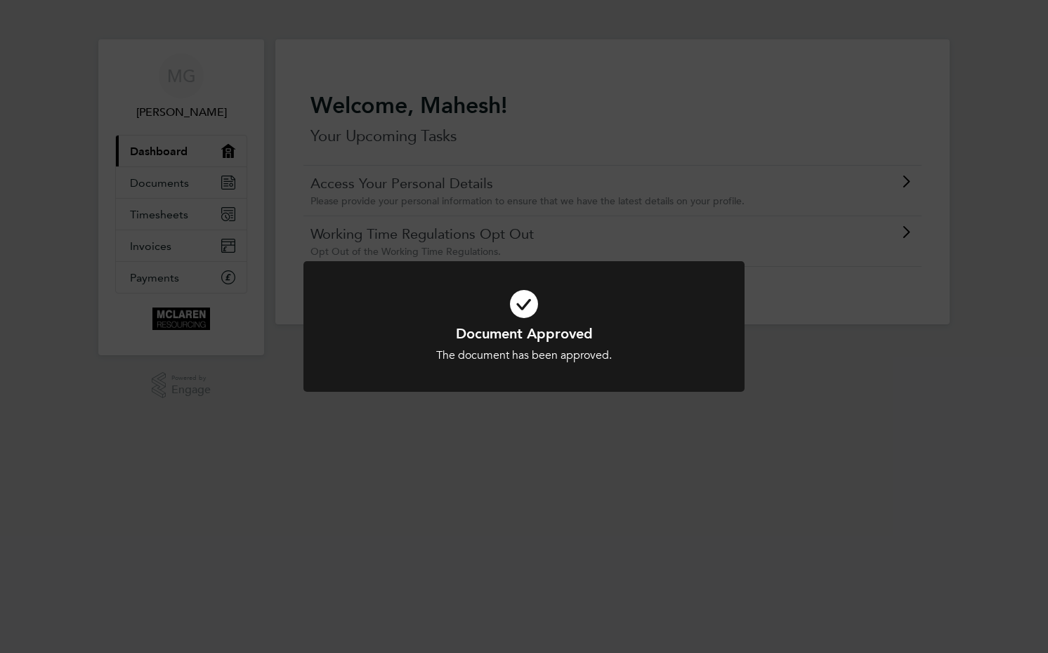
click at [475, 551] on div "Document Approved The document has been approved. Cancel Okay" at bounding box center [524, 326] width 1048 height 653
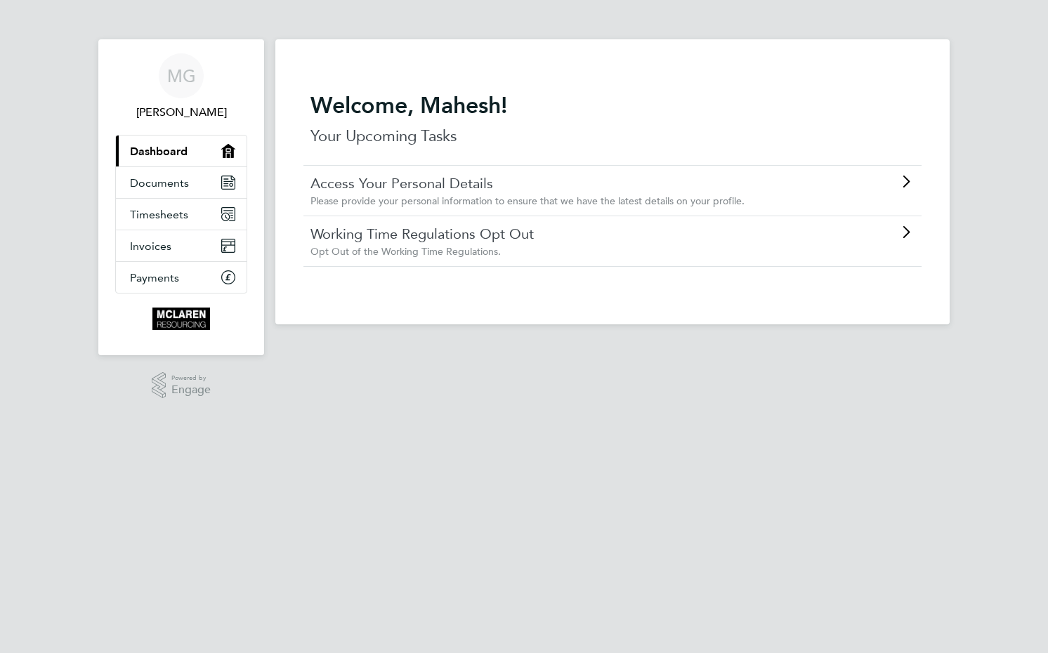
click at [431, 247] on span "Opt Out of the Working Time Regulations." at bounding box center [406, 251] width 190 height 13
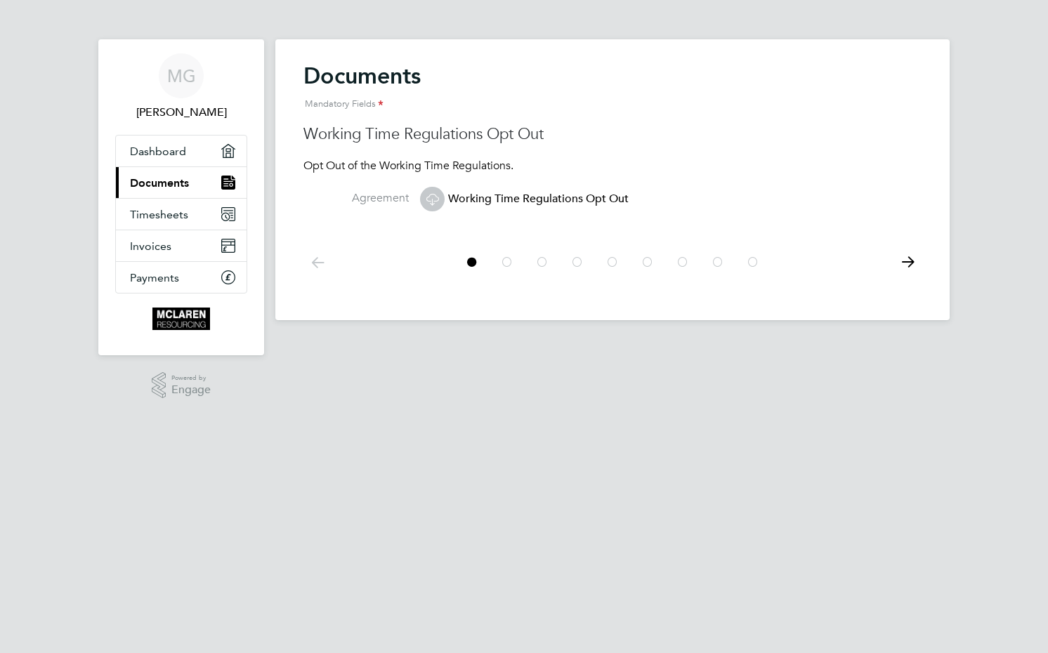
click at [467, 197] on span "Working Time Regulations Opt Out" at bounding box center [524, 199] width 209 height 14
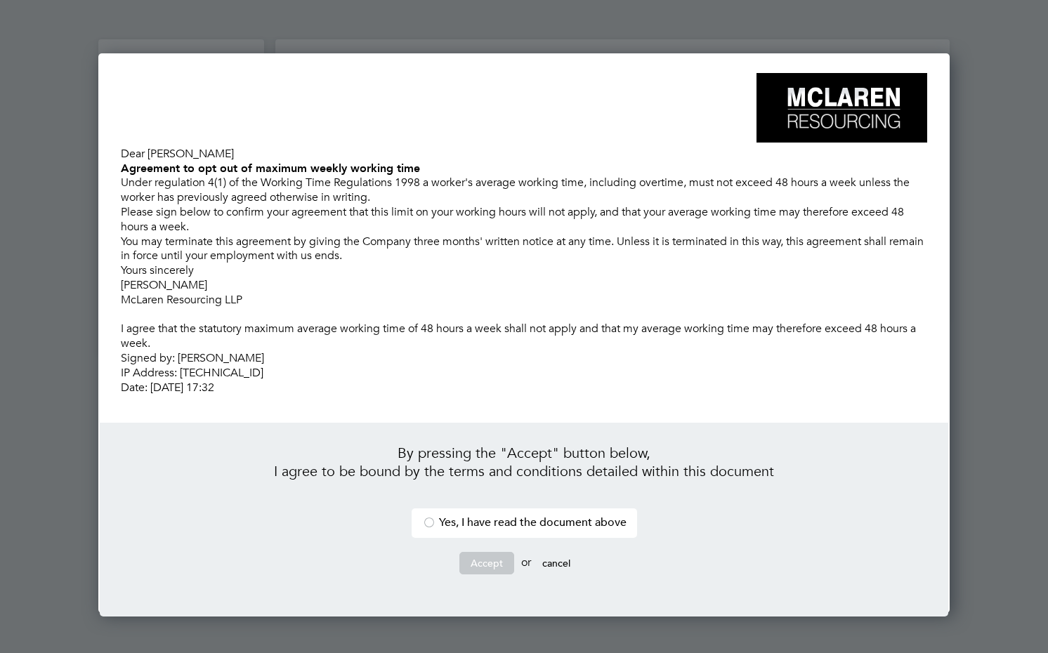
scroll to position [502, 852]
click at [560, 552] on button "cancel" at bounding box center [556, 563] width 51 height 22
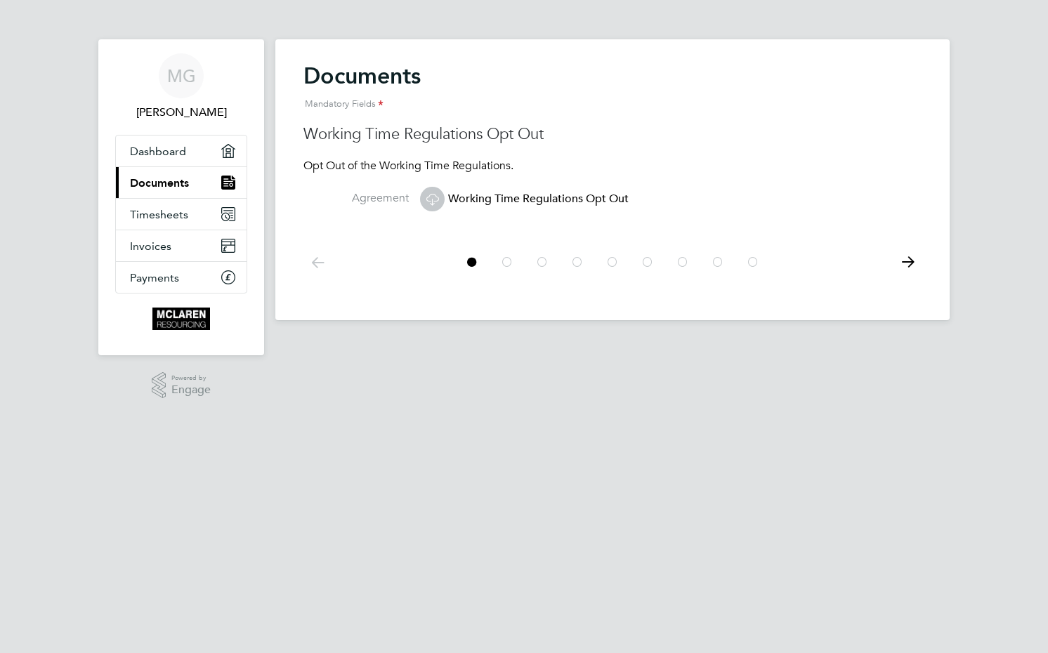
click at [511, 258] on icon at bounding box center [507, 263] width 14 height 32
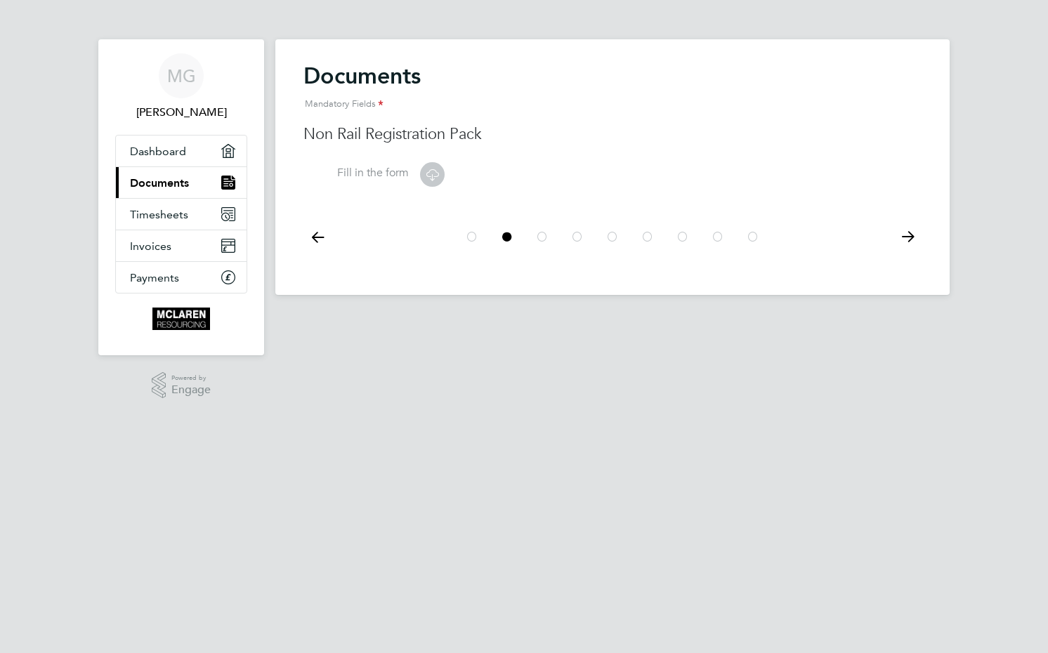
click at [542, 241] on icon at bounding box center [542, 237] width 14 height 32
click at [570, 234] on icon at bounding box center [577, 237] width 14 height 32
click at [604, 234] on div at bounding box center [613, 237] width 316 height 32
click at [615, 235] on icon at bounding box center [613, 237] width 14 height 32
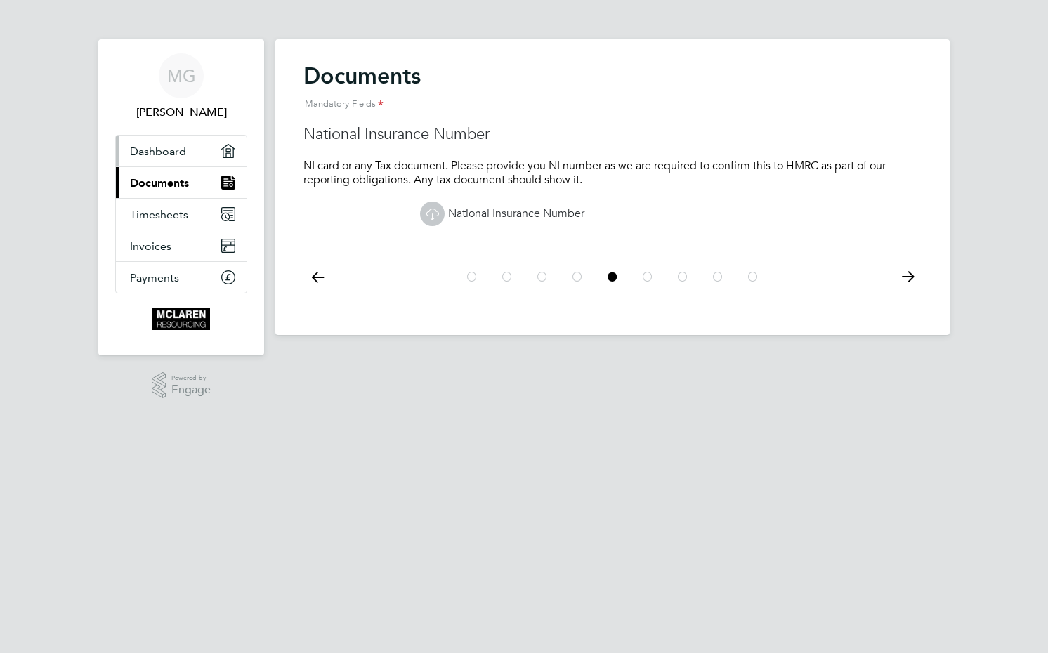
click at [161, 149] on span "Dashboard" at bounding box center [158, 151] width 56 height 13
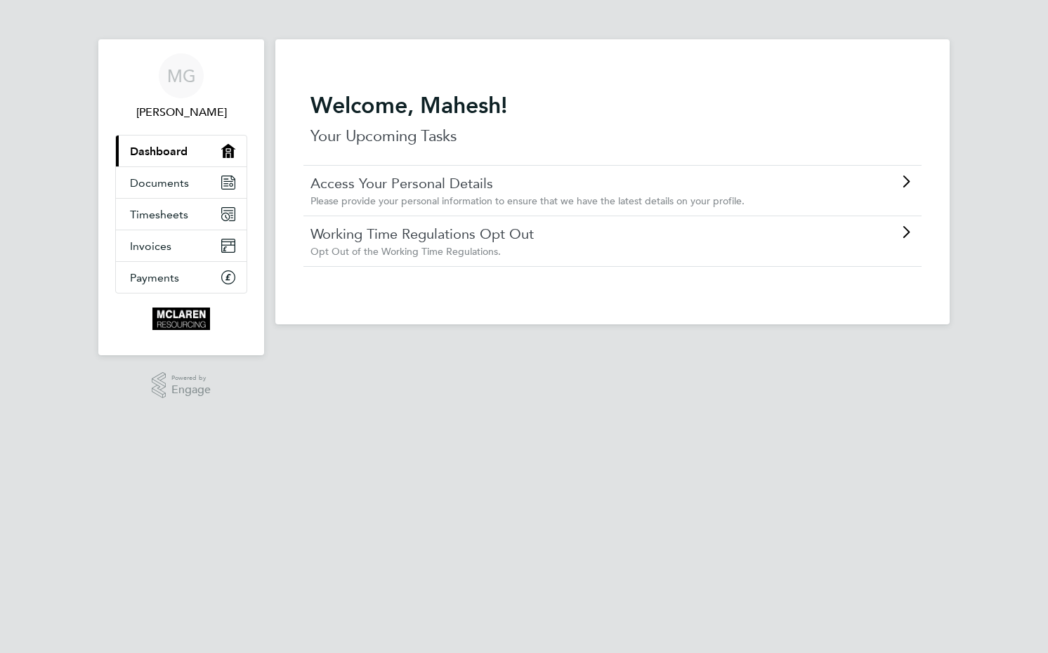
click at [419, 185] on link "Access Your Personal Details" at bounding box center [573, 183] width 525 height 18
click at [195, 72] on div "MG" at bounding box center [181, 75] width 45 height 45
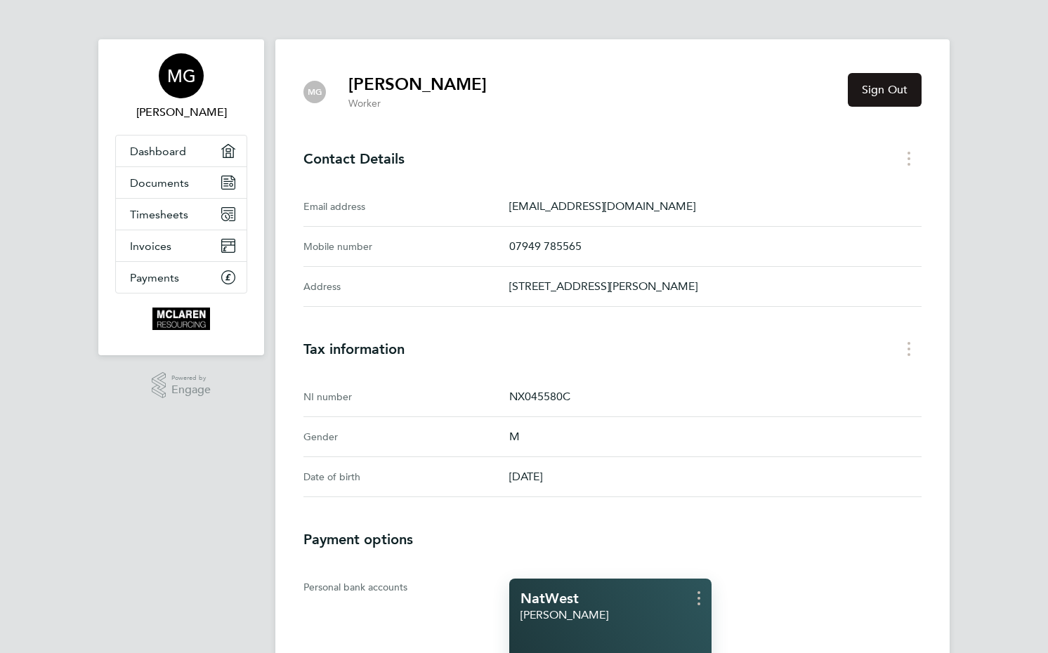
click at [878, 79] on button "Sign Out" at bounding box center [885, 90] width 74 height 34
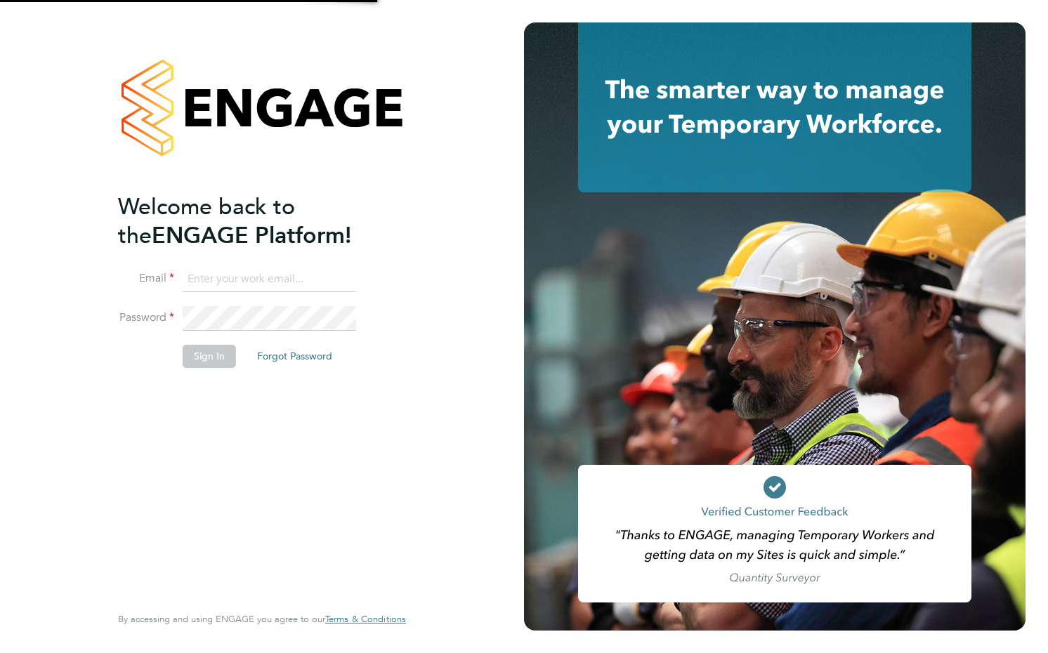
type input "[EMAIL_ADDRESS][DOMAIN_NAME]"
